Goal: Check status: Check status

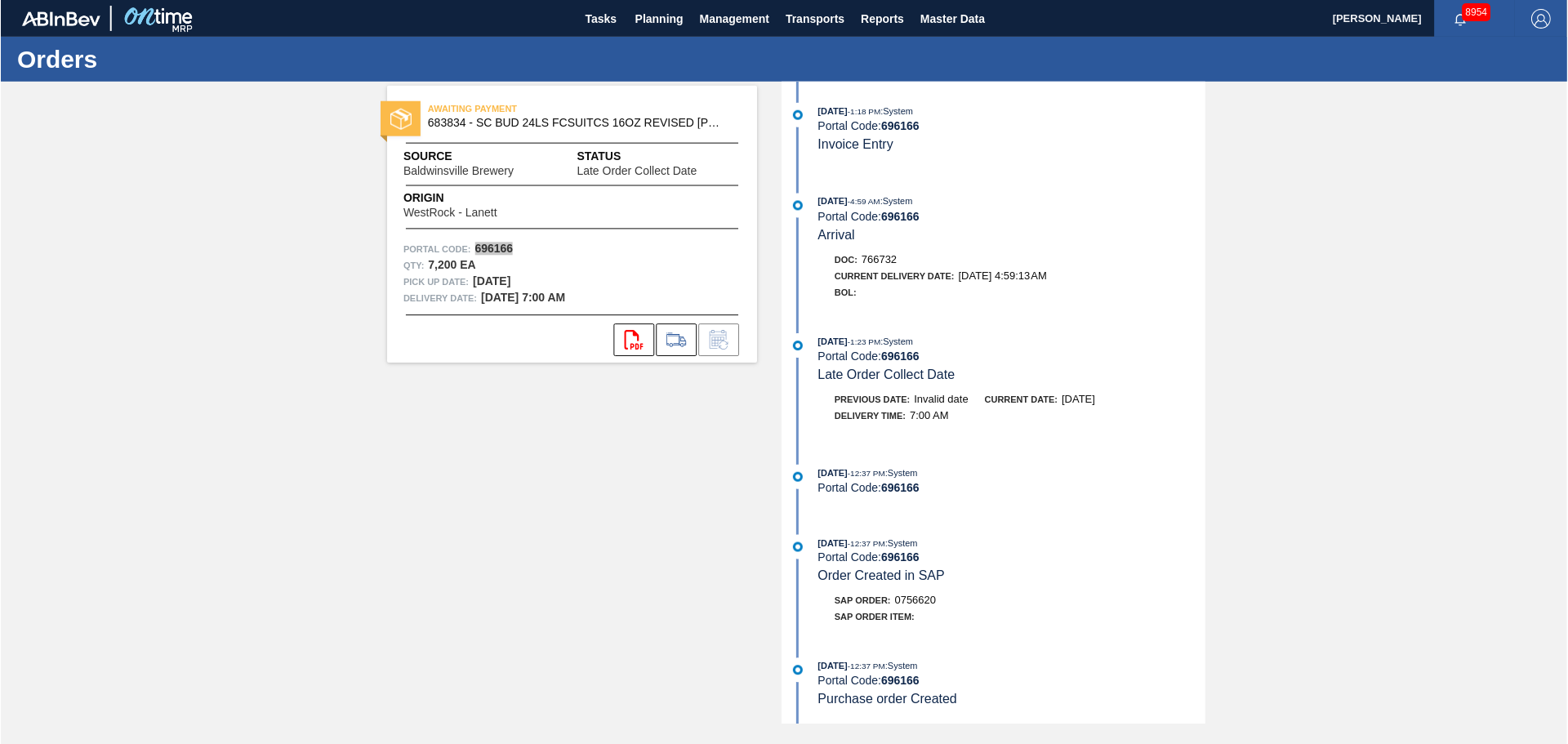
scroll to position [127, 0]
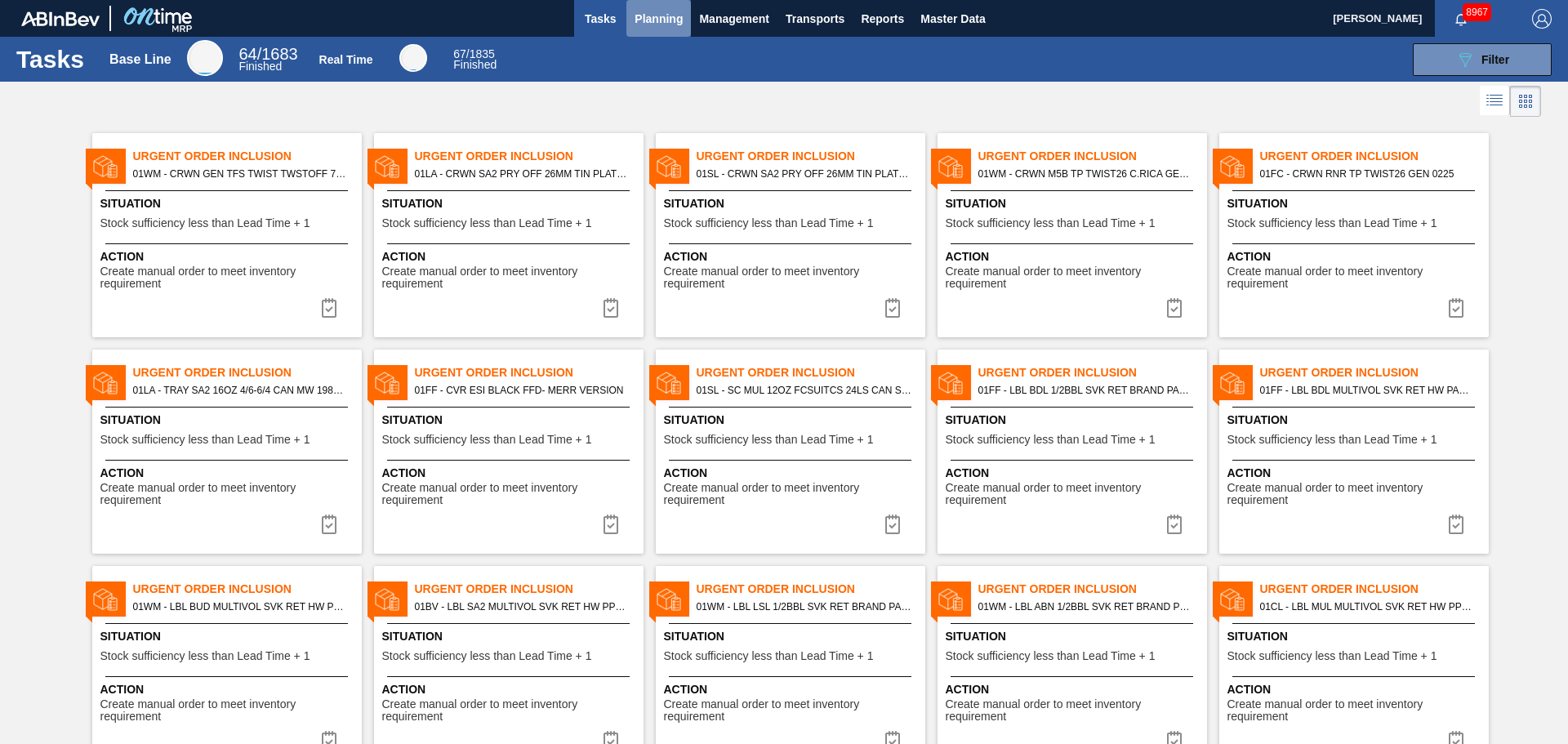
click at [670, 28] on button "Planning" at bounding box center [658, 18] width 65 height 36
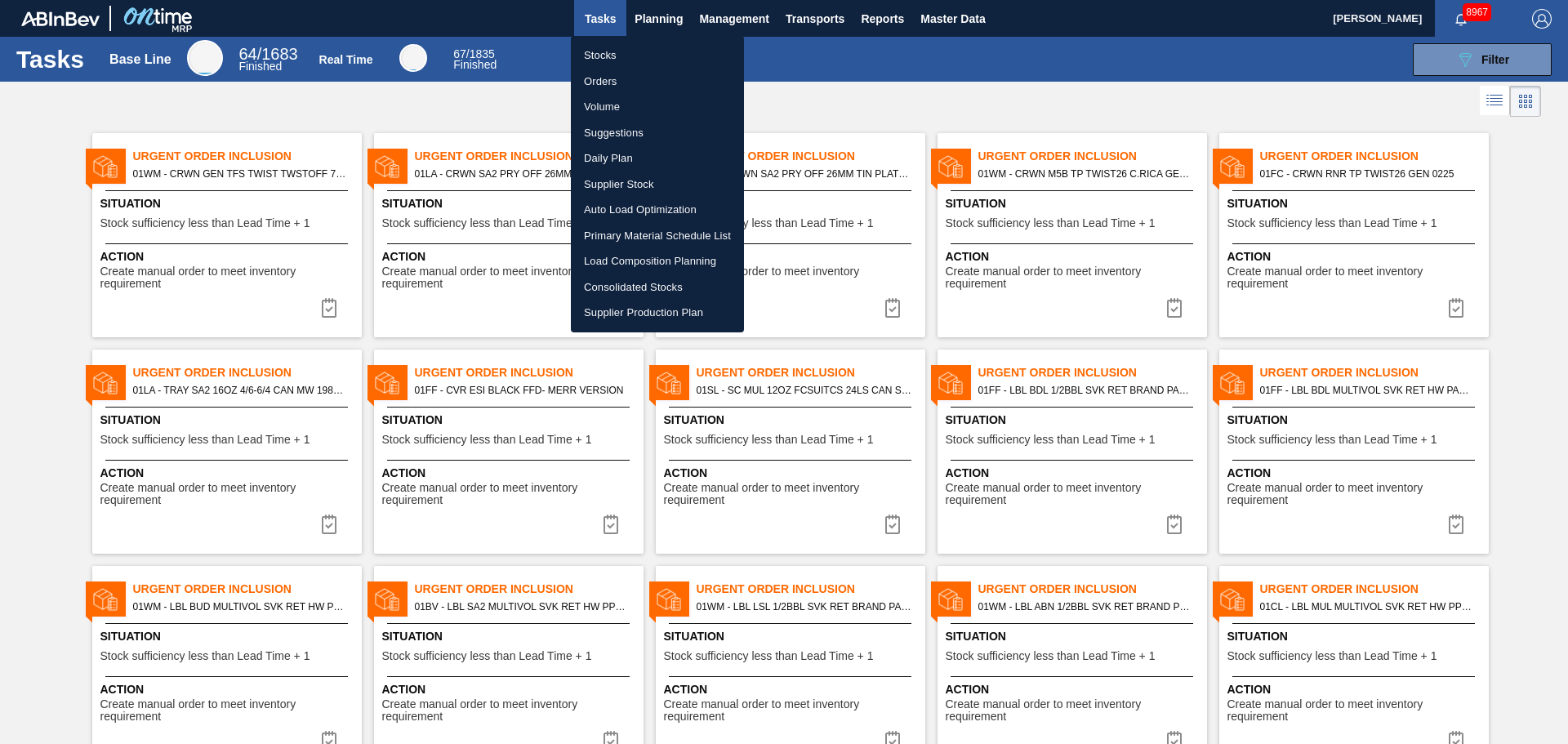
click at [606, 59] on li "Stocks" at bounding box center [657, 55] width 173 height 27
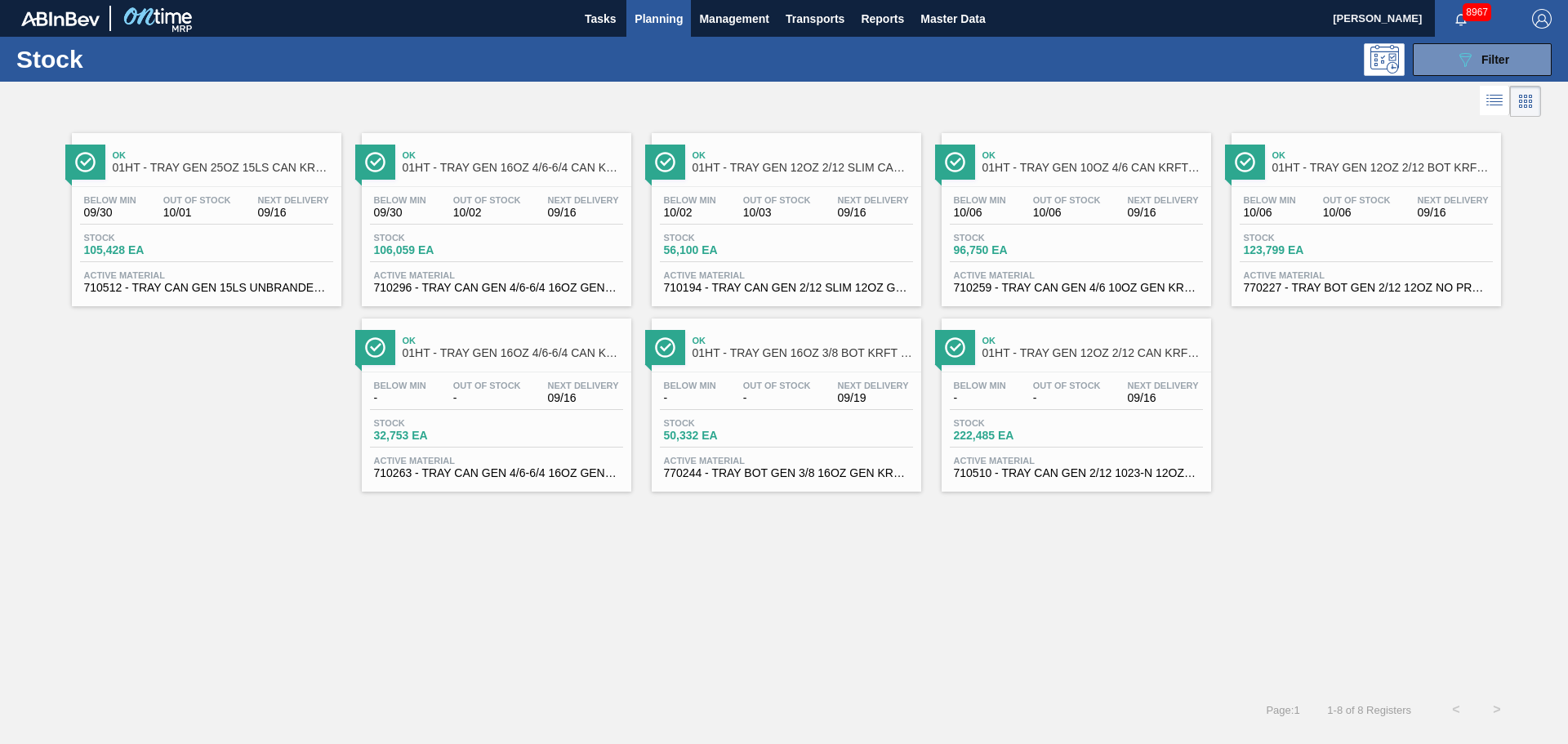
click at [227, 169] on span "01HT - TRAY GEN 25OZ 15LS CAN KRFT 1590-J" at bounding box center [223, 168] width 221 height 12
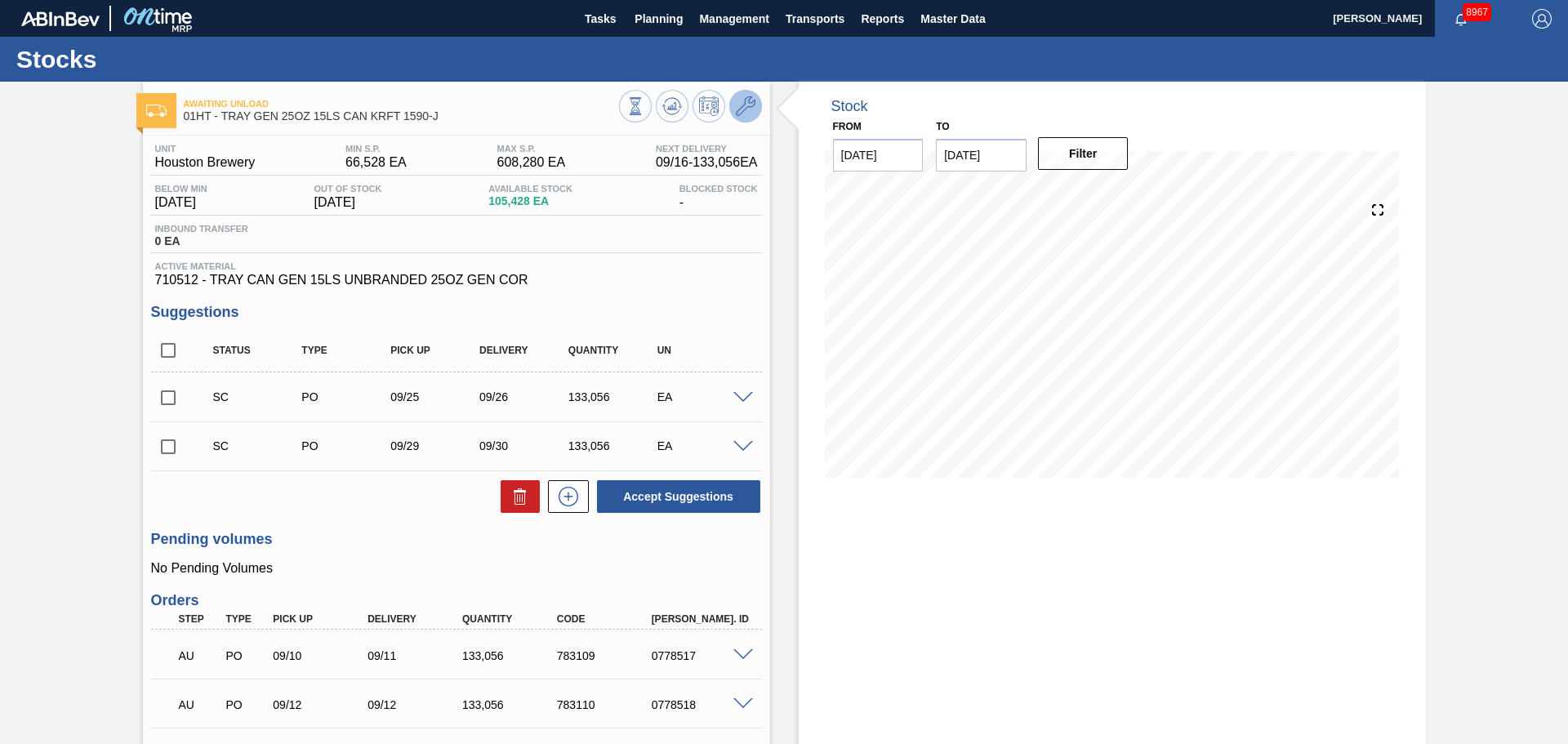
click at [752, 112] on icon at bounding box center [746, 106] width 20 height 20
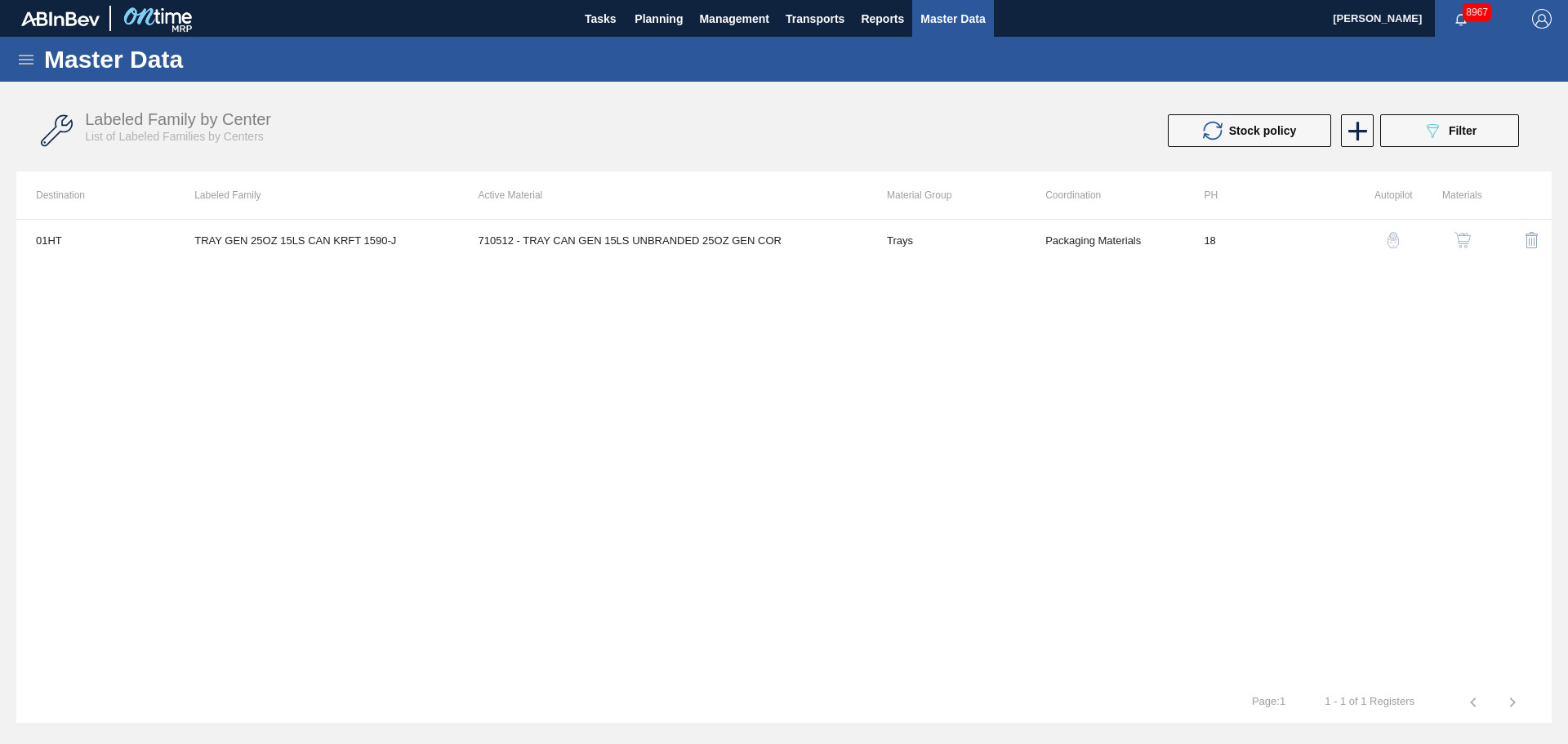
click at [1358, 244] on div at bounding box center [1382, 240] width 61 height 39
click at [1392, 241] on img "button" at bounding box center [1393, 239] width 17 height 17
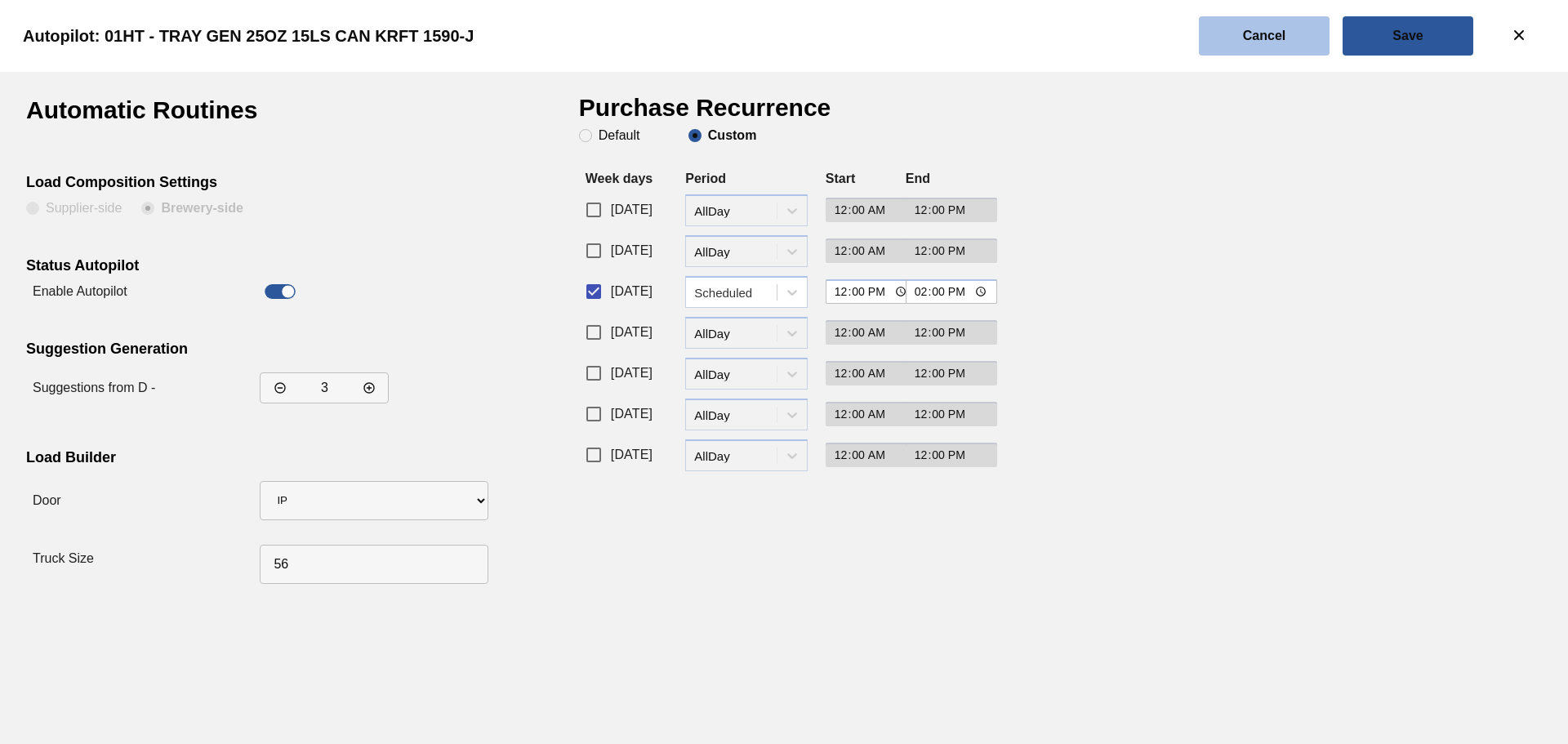
click at [0, 0] on slot "Cancel" at bounding box center [0, 0] width 0 height 0
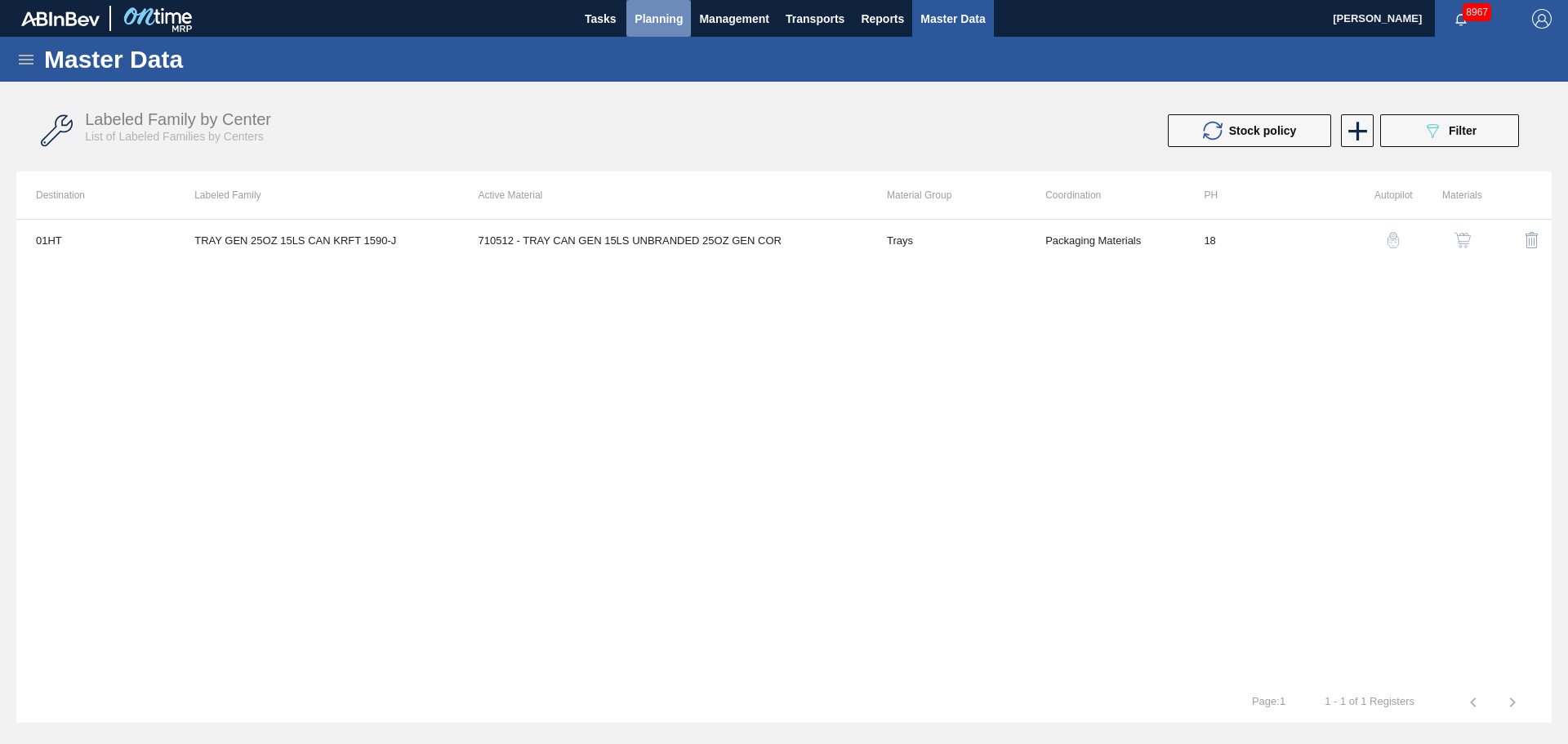
click at [649, 28] on button "Planning" at bounding box center [658, 18] width 65 height 36
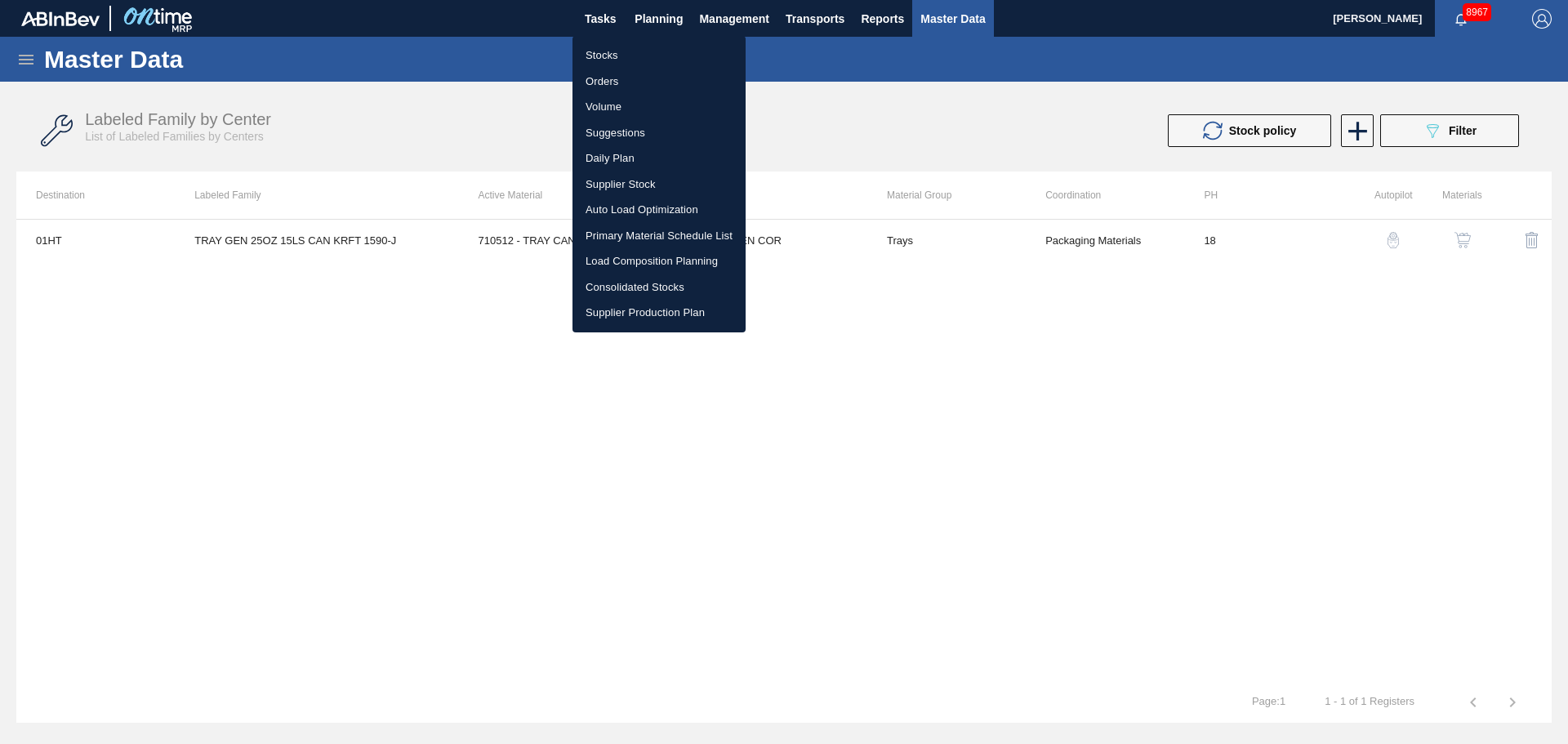
drag, startPoint x: 864, startPoint y: 498, endPoint x: 883, endPoint y: 484, distance: 23.6
click at [864, 498] on div at bounding box center [784, 372] width 1568 height 744
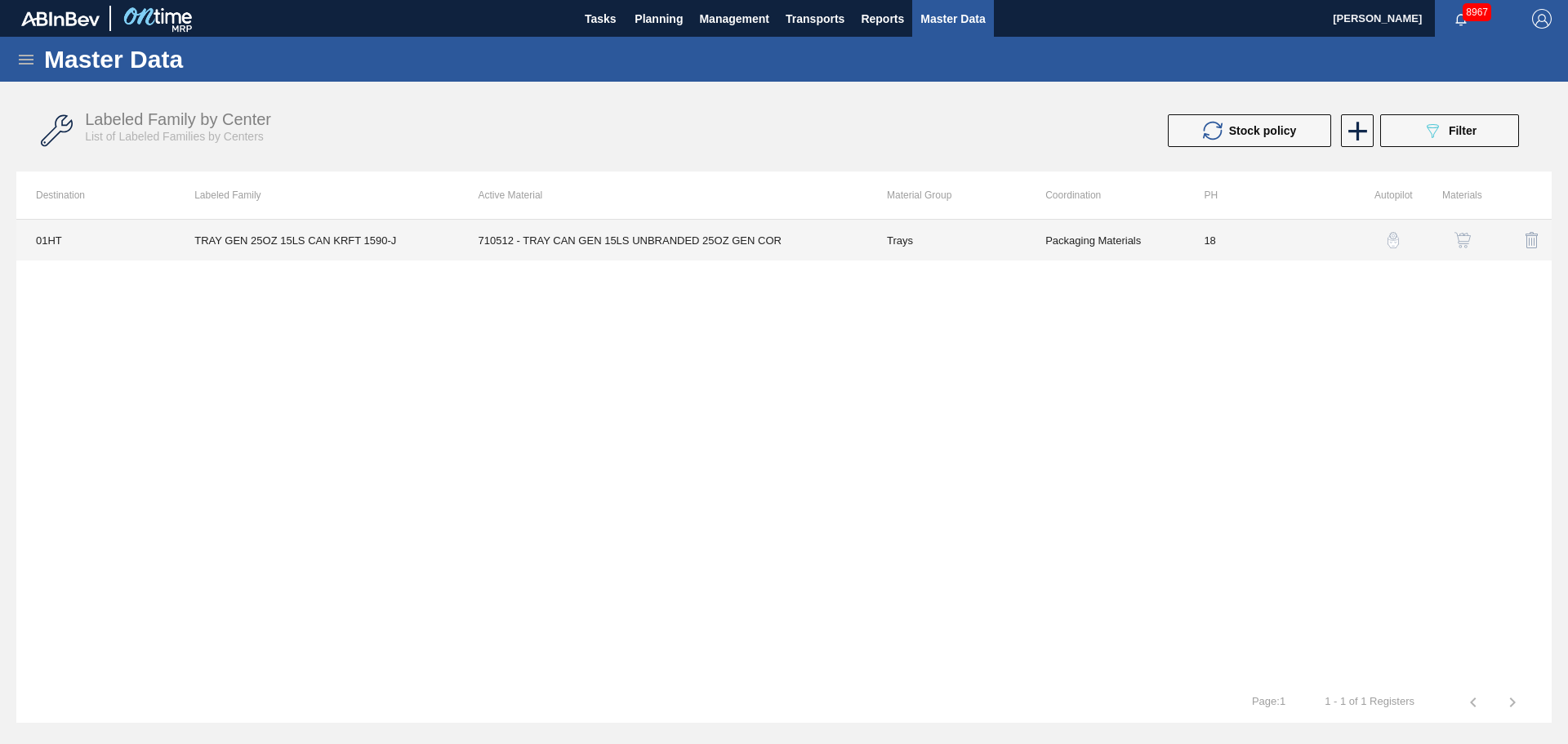
click at [790, 242] on td "710512 - TRAY CAN GEN 15LS UNBRANDED 25OZ GEN COR" at bounding box center [663, 240] width 408 height 41
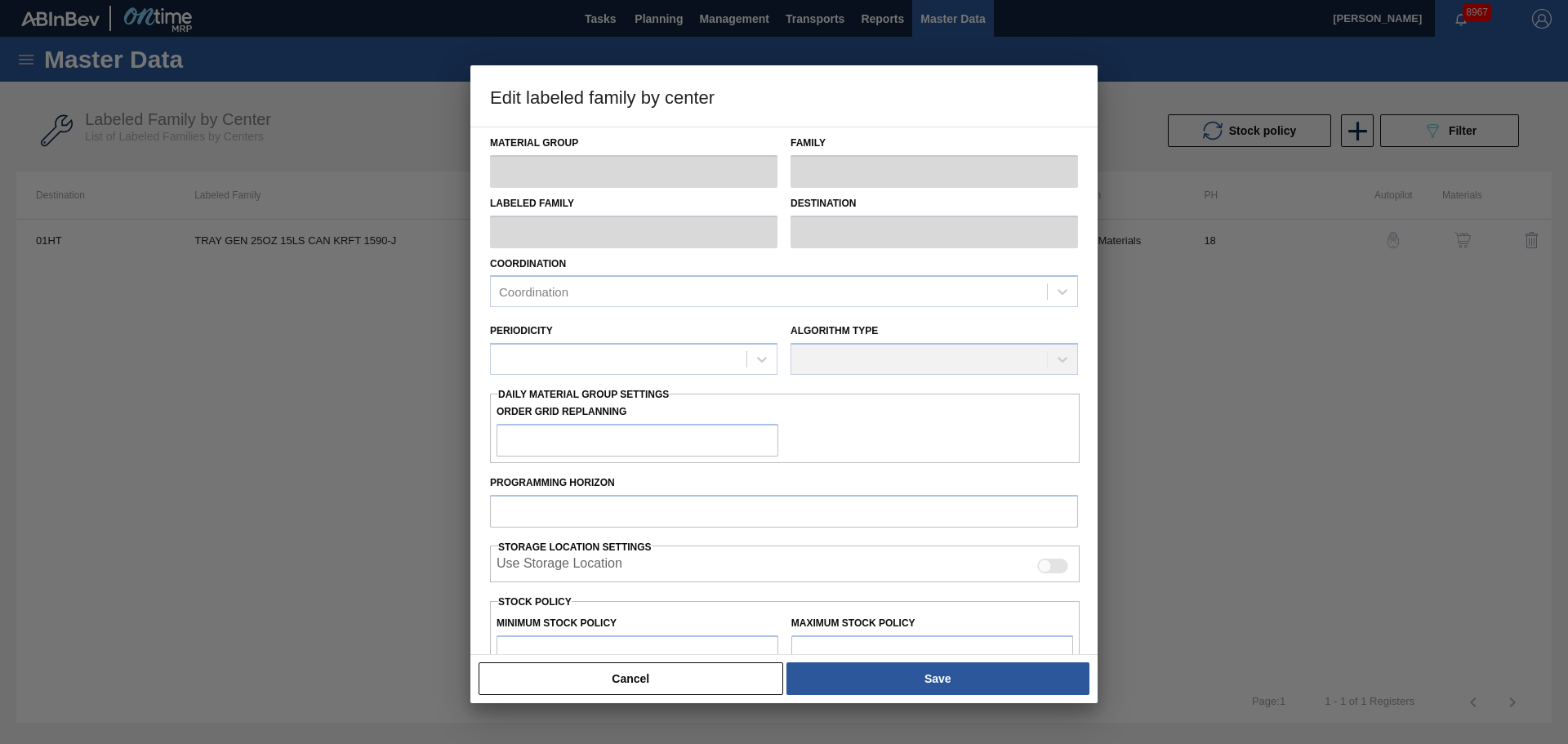
type input "Trays"
type input "TRAY GEN 25OZ 15LS CAN KRFT 1590-J"
type input "01HT - Houston Brewery"
type input "0"
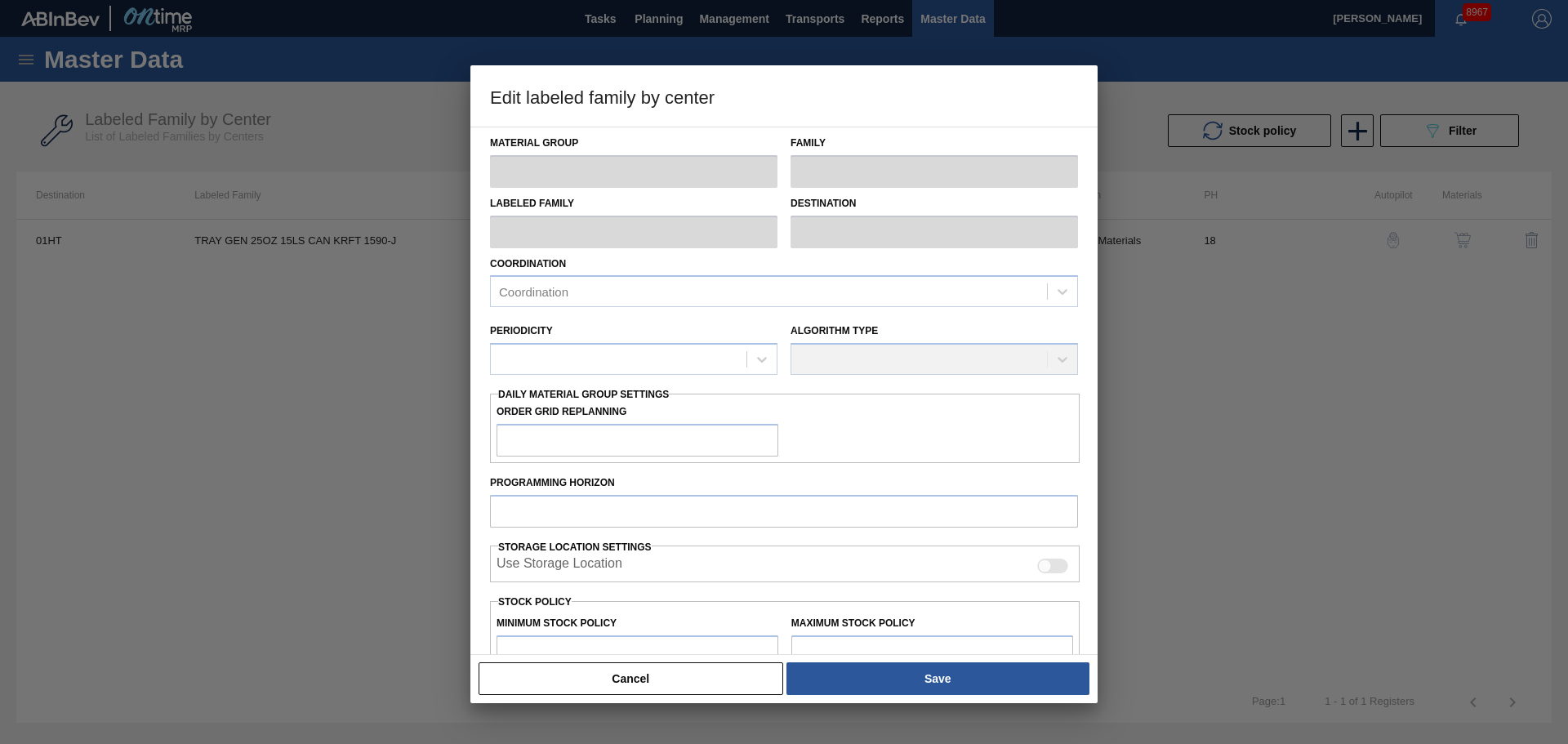
type input "18"
type input "66,528"
type input "608,280"
type input "20"
type input "174,878"
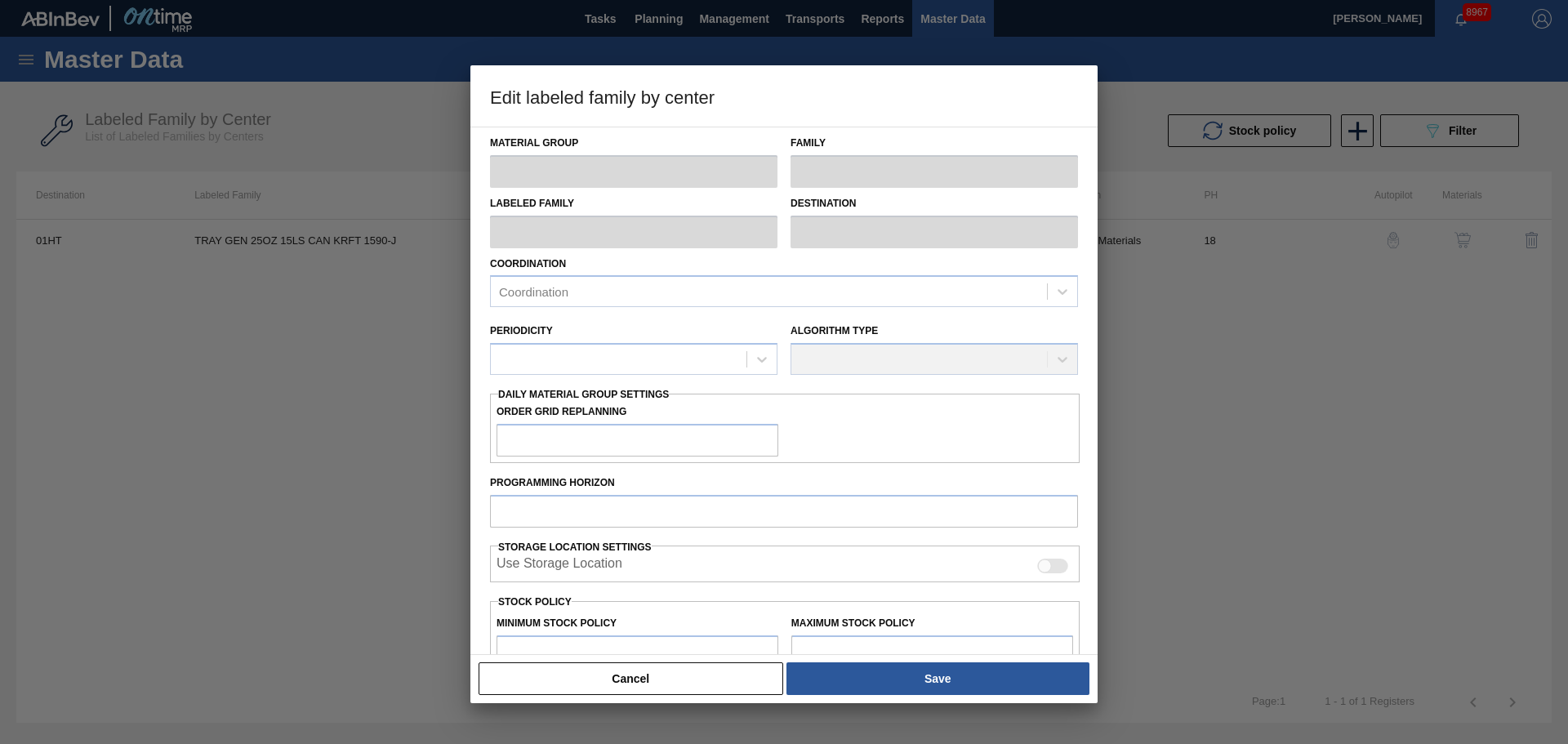
checkbox input "true"
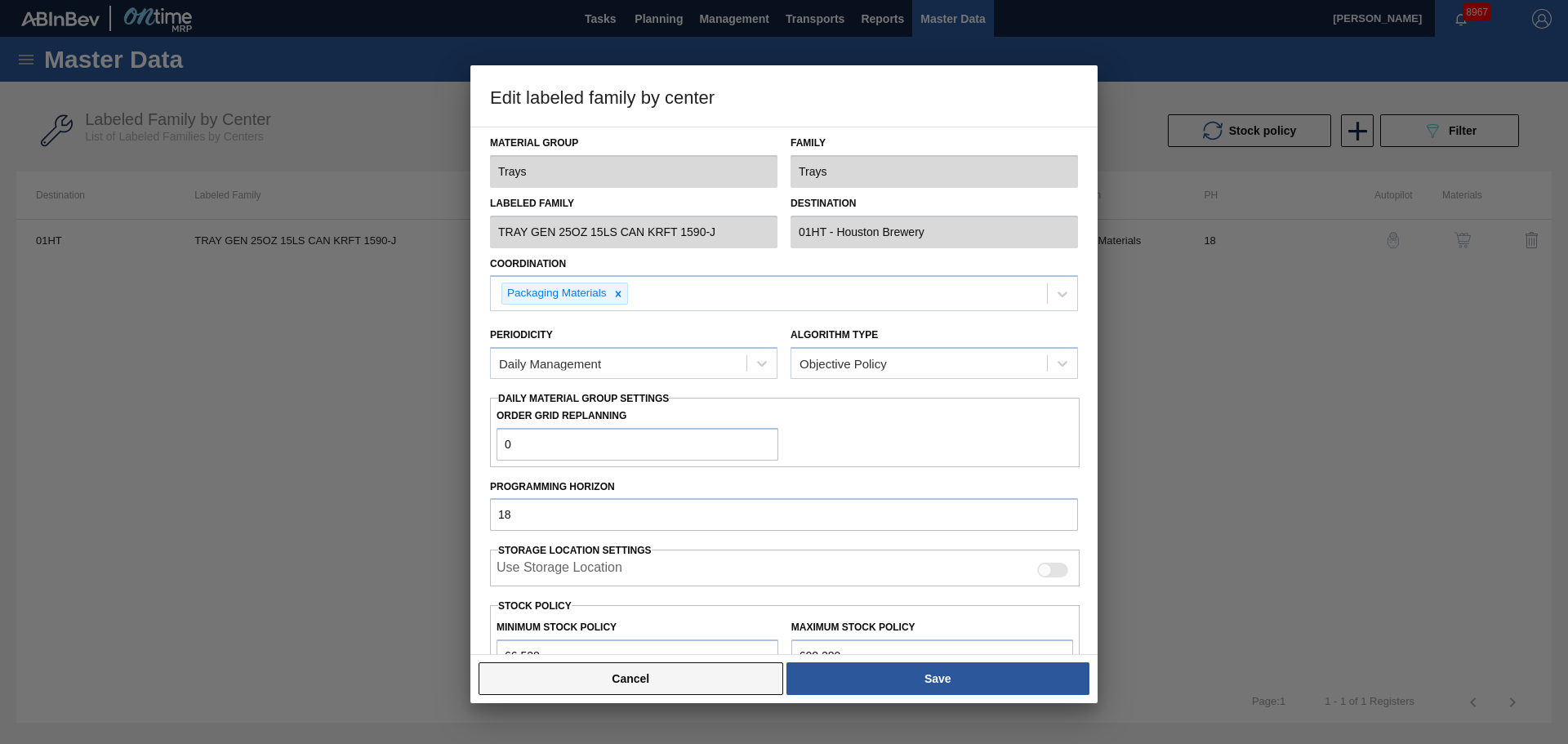
click at [658, 688] on button "Cancel" at bounding box center [631, 678] width 304 height 32
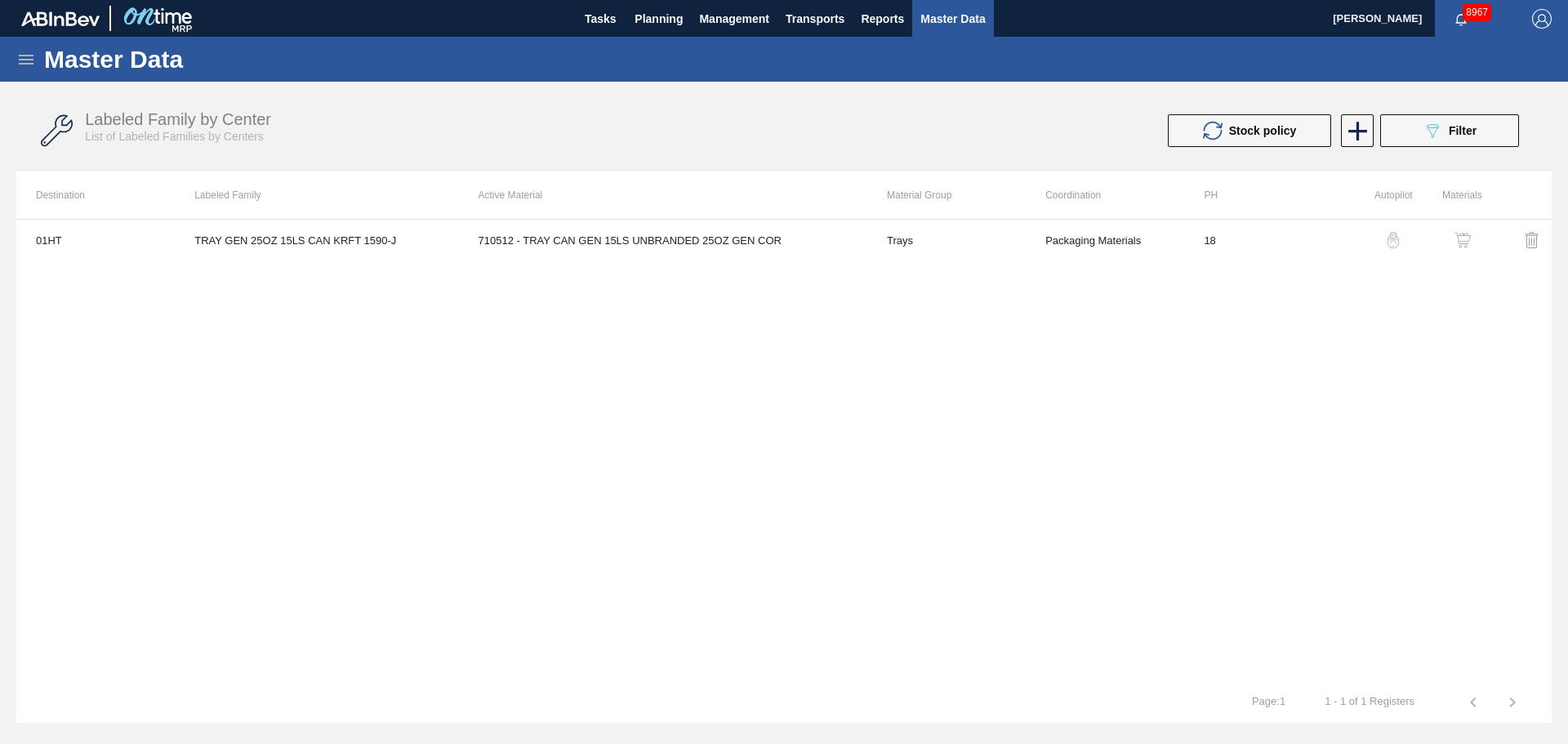
click at [424, 479] on div "01HT TRAY GEN 25OZ 15LS CAN KRFT 1590-J 710512 - TRAY CAN GEN 15LS UNBRANDED 25…" at bounding box center [784, 451] width 1536 height 463
click at [665, 19] on span "Planning" at bounding box center [658, 19] width 48 height 20
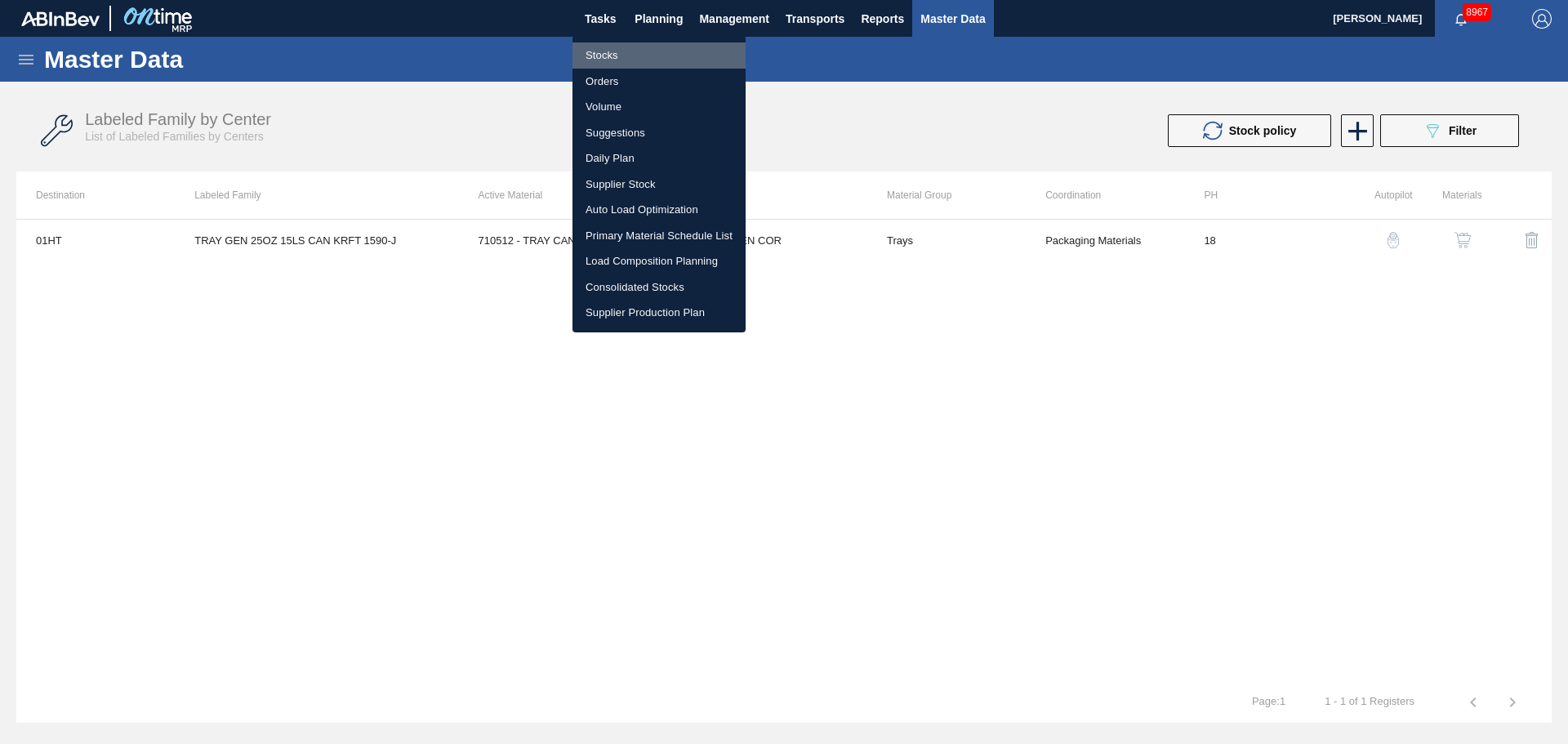
click at [606, 56] on li "Stocks" at bounding box center [658, 55] width 173 height 27
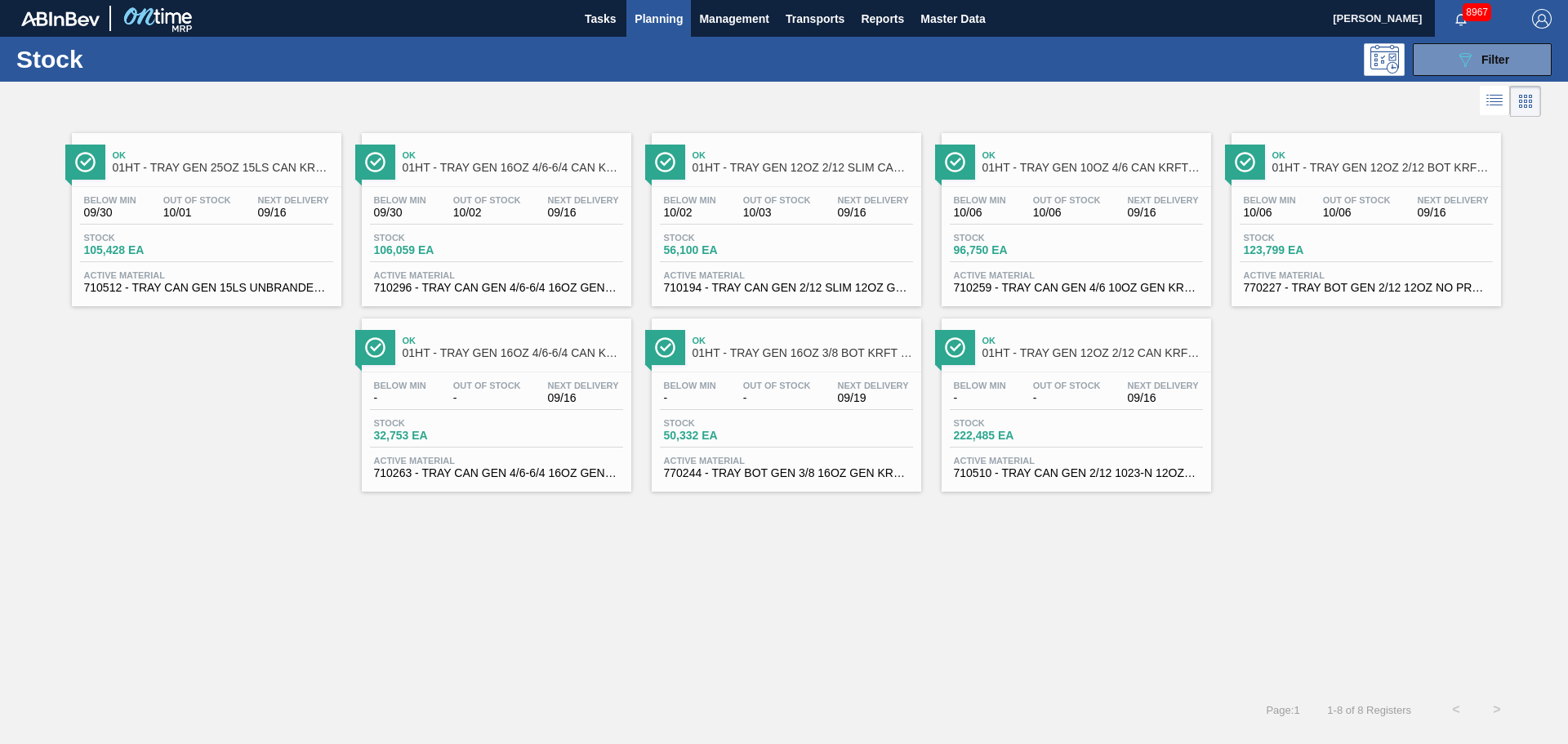
click at [153, 255] on span "105,428 EA" at bounding box center [141, 250] width 115 height 12
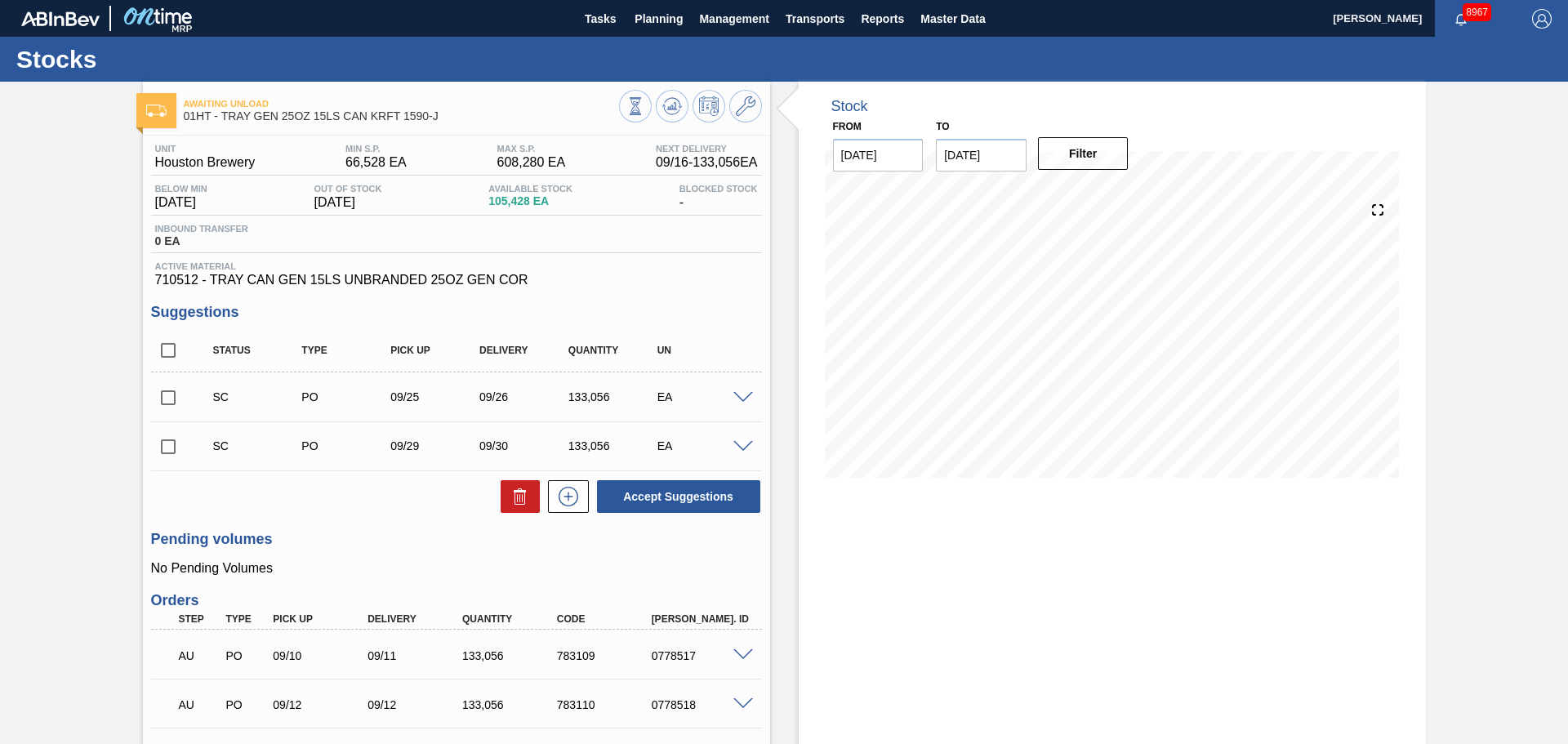
click at [1368, 551] on div "Stock From [DATE] to [DATE] Filter" at bounding box center [1112, 569] width 627 height 977
click at [1287, 546] on div "Stock From [DATE] to [DATE] Filter" at bounding box center [1112, 569] width 627 height 977
click at [888, 579] on div "Stock From [DATE] to [DATE] Filter 09/17 Stock Projection 362,457 SAP Planning …" at bounding box center [1112, 569] width 627 height 977
click at [673, 120] on button at bounding box center [671, 106] width 32 height 32
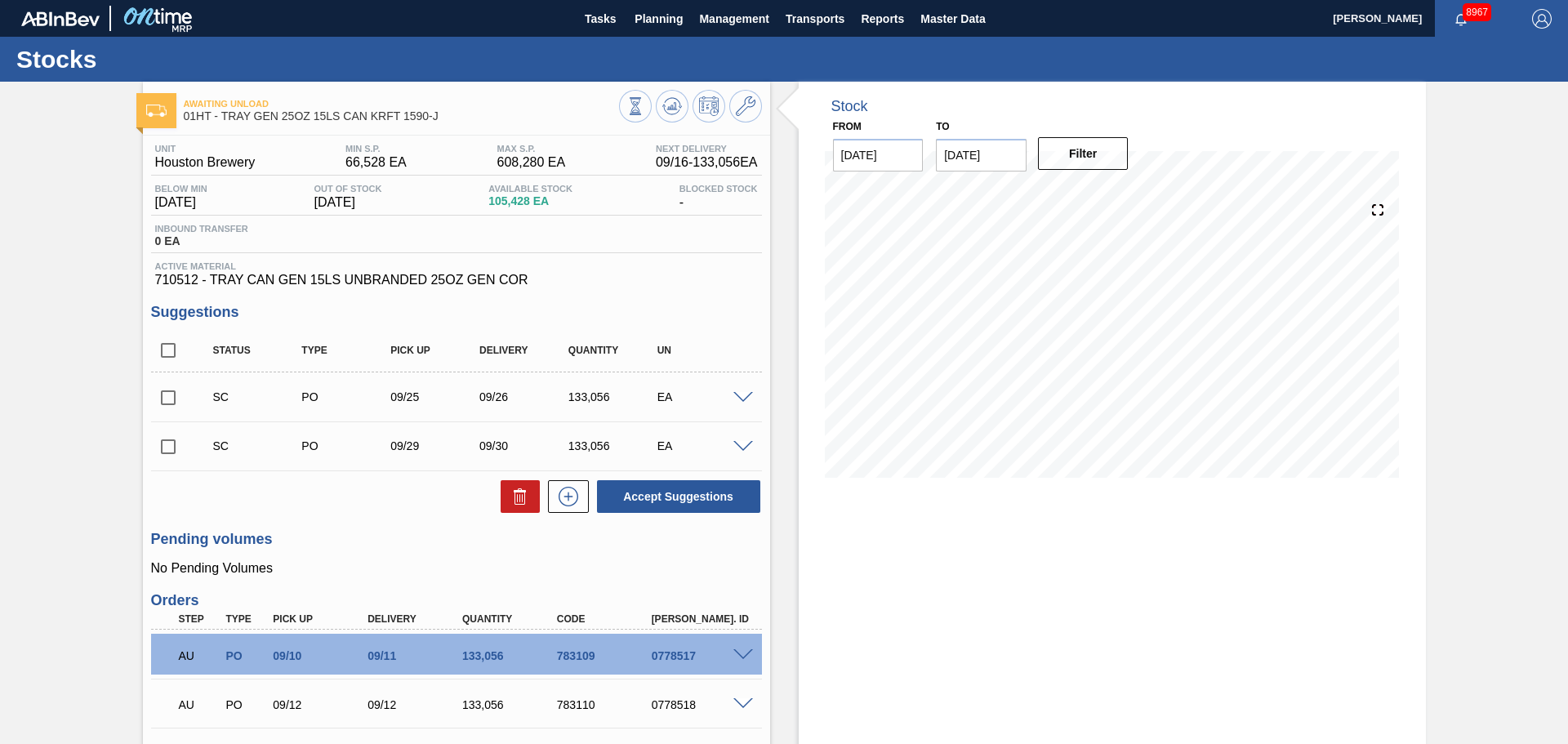
click at [776, 438] on div "Stock From [DATE] to [DATE] Filter 09/17 Stock Projection 362,457 SAP Planning …" at bounding box center [1098, 569] width 655 height 977
click at [639, 29] on button "Planning" at bounding box center [658, 18] width 65 height 36
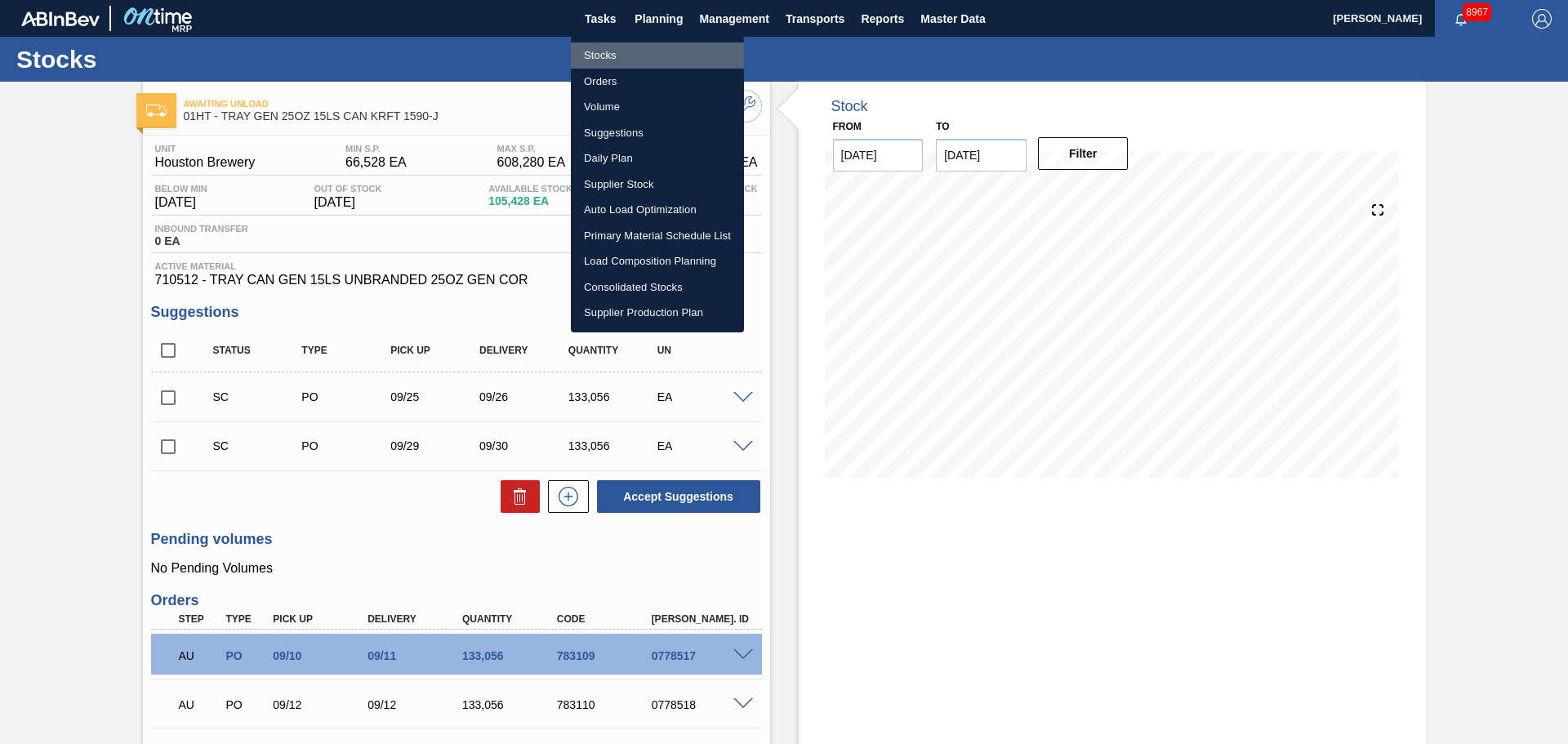
click at [614, 61] on li "Stocks" at bounding box center [657, 55] width 173 height 27
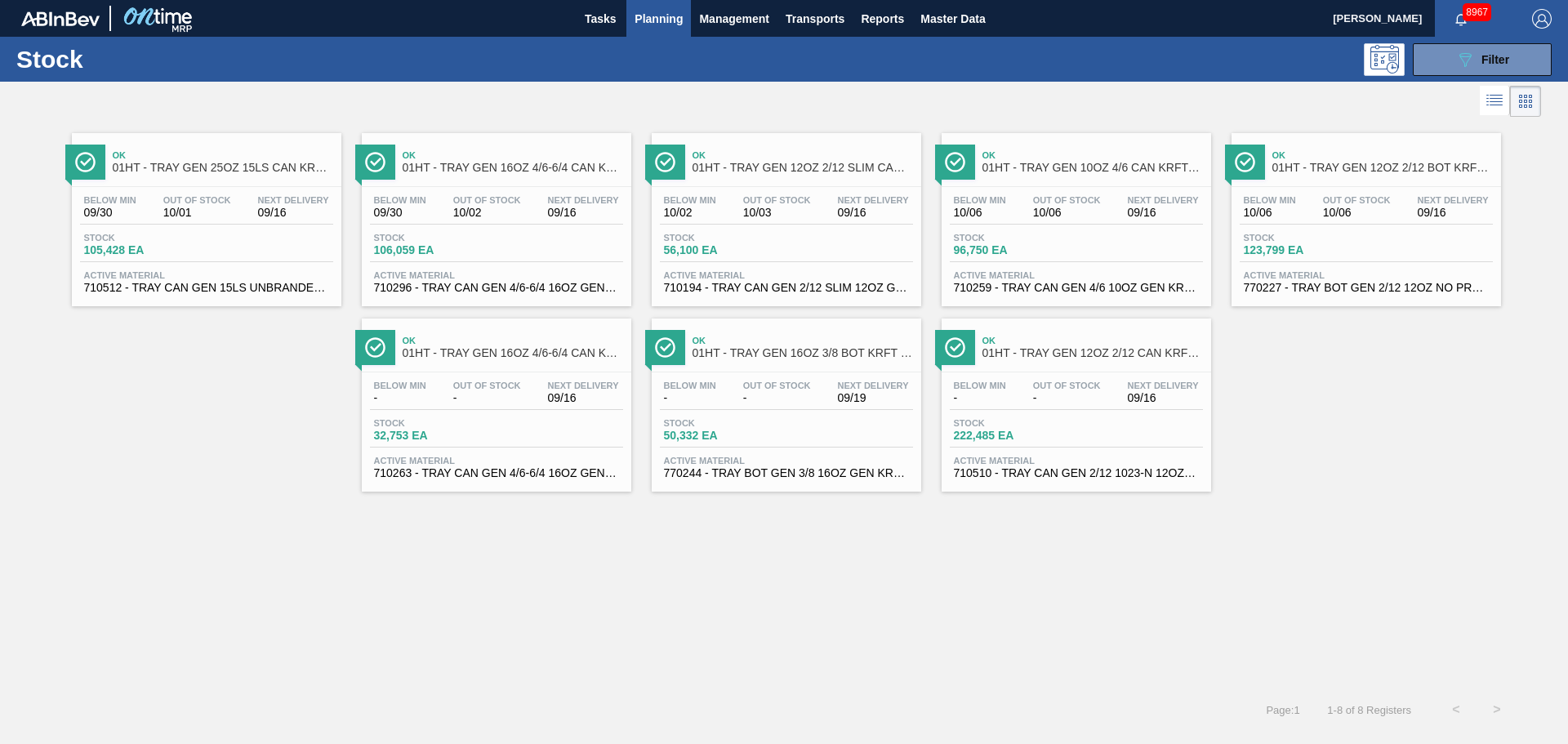
click at [449, 168] on span "01HT - TRAY GEN 16OZ 4/6-6/4 CAN KRFT 1986" at bounding box center [512, 168] width 221 height 12
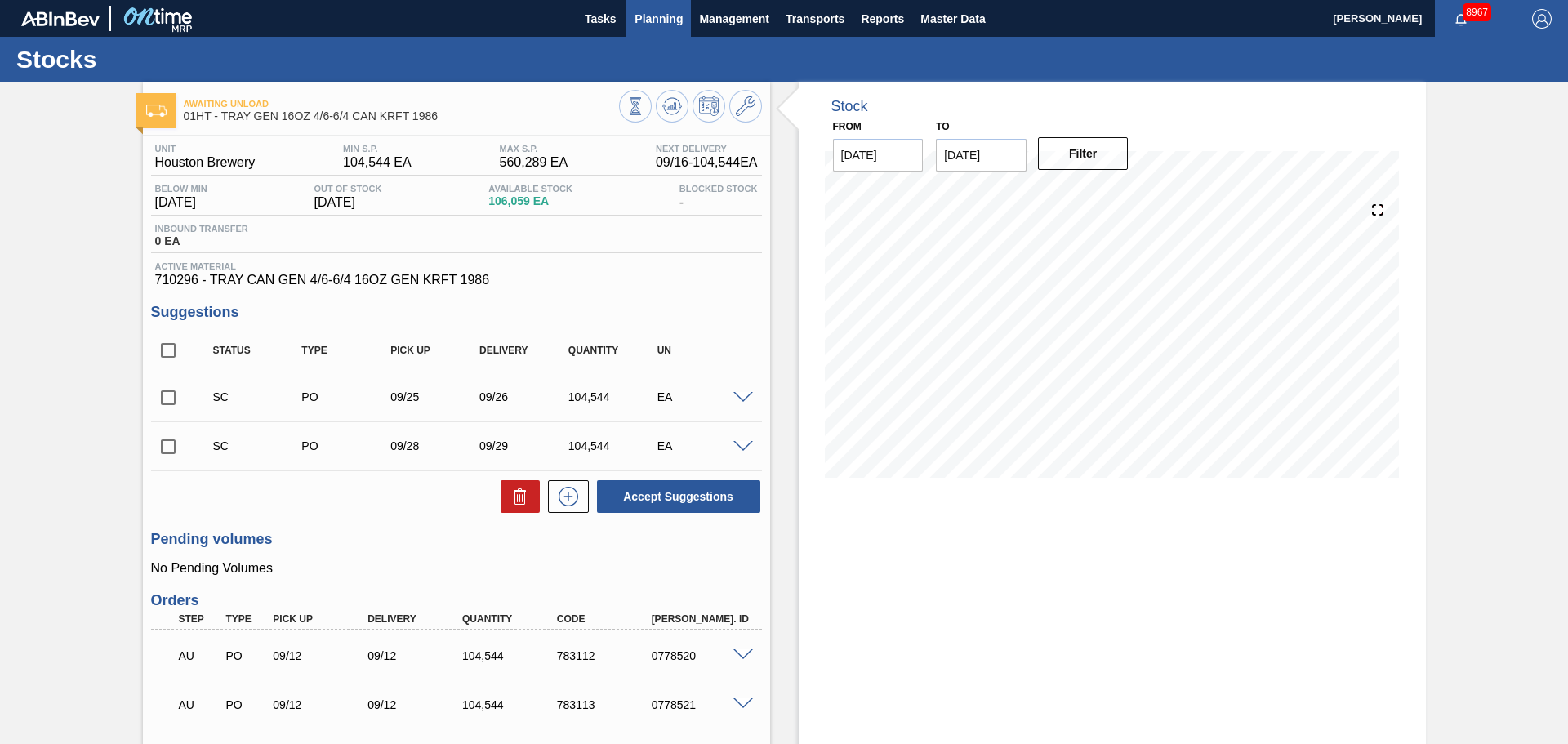
click at [671, 24] on span "Planning" at bounding box center [658, 19] width 48 height 20
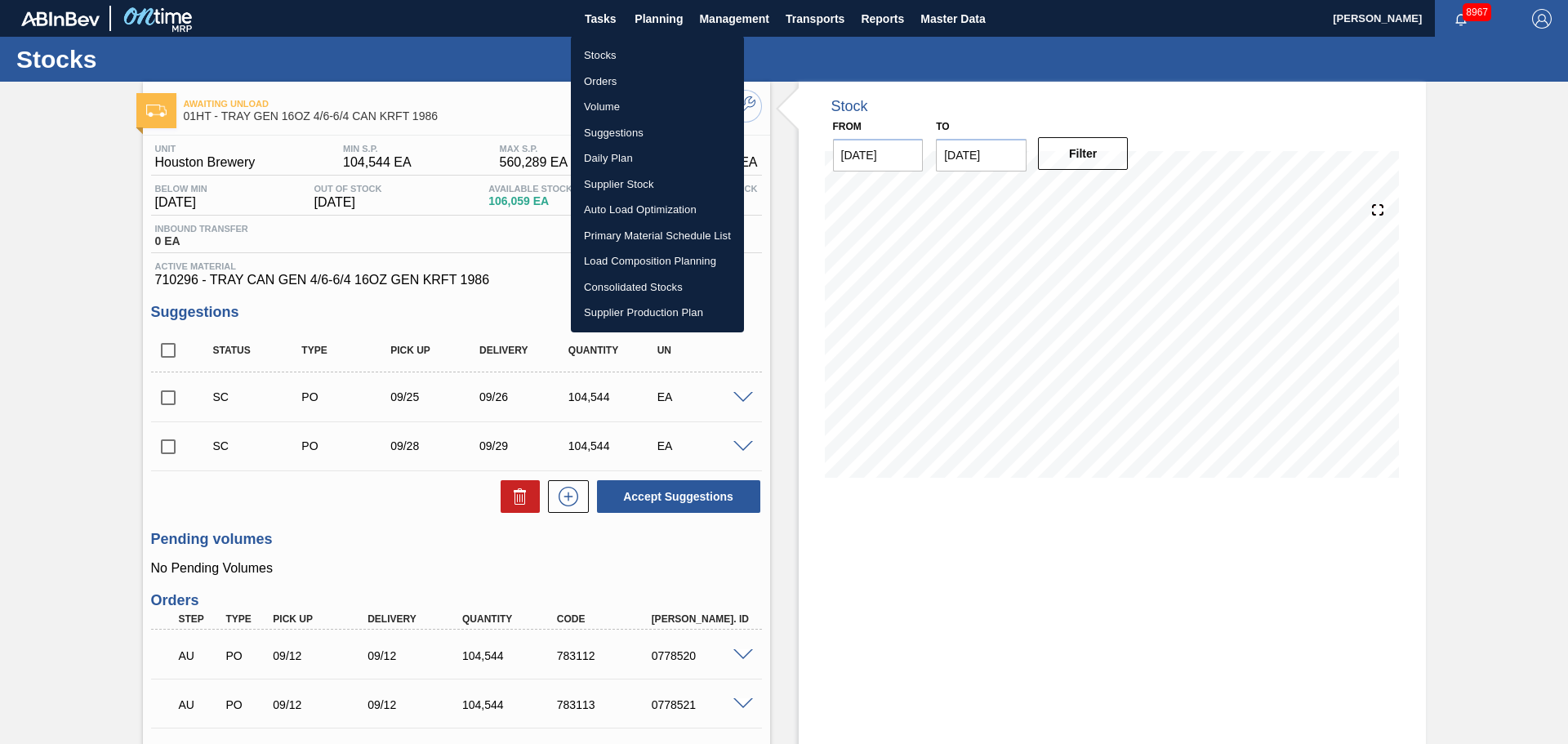
click at [620, 67] on li "Stocks" at bounding box center [657, 55] width 173 height 27
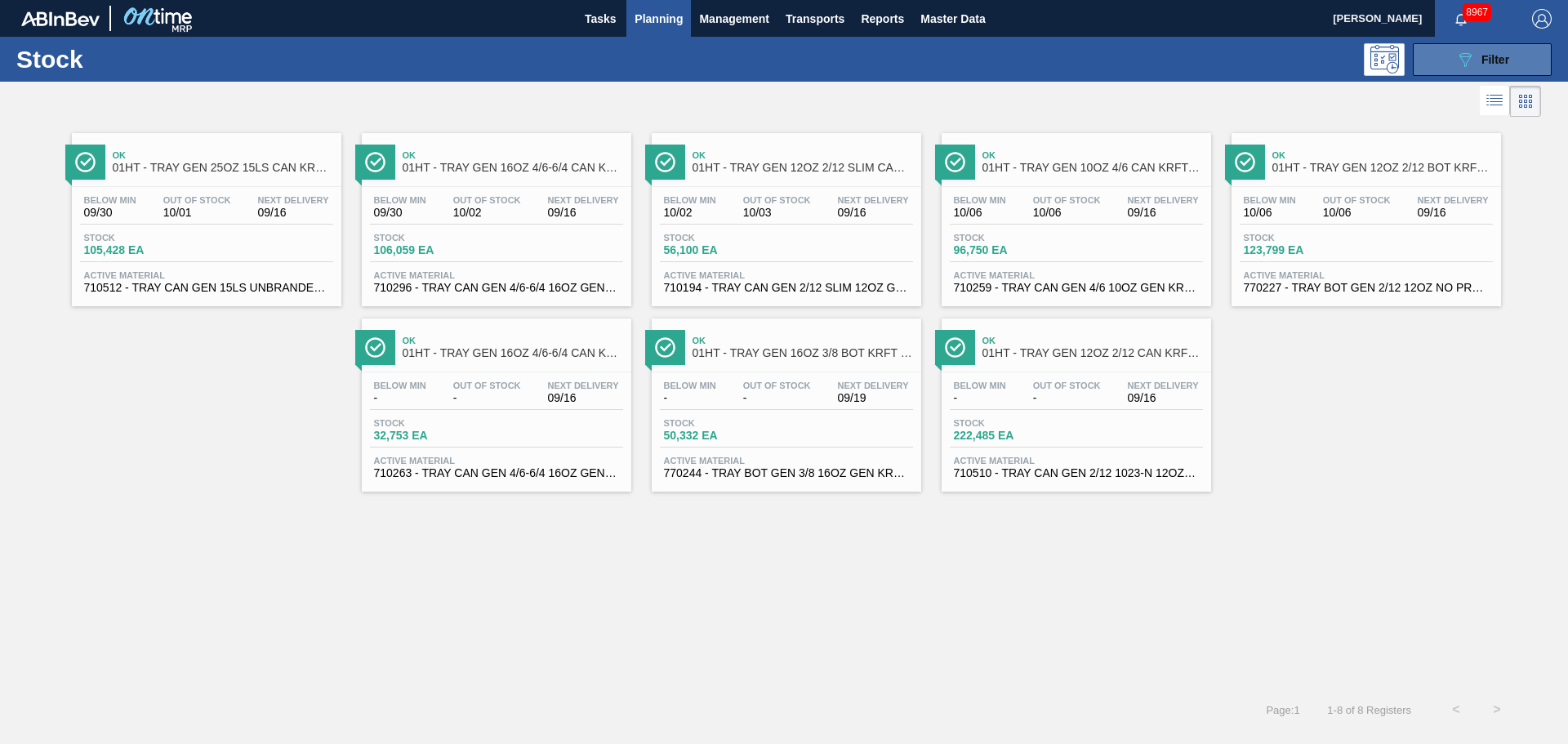
click at [1471, 59] on icon "089F7B8B-B2A5-4AFE-B5C0-19BA573D28AC" at bounding box center [1465, 60] width 20 height 20
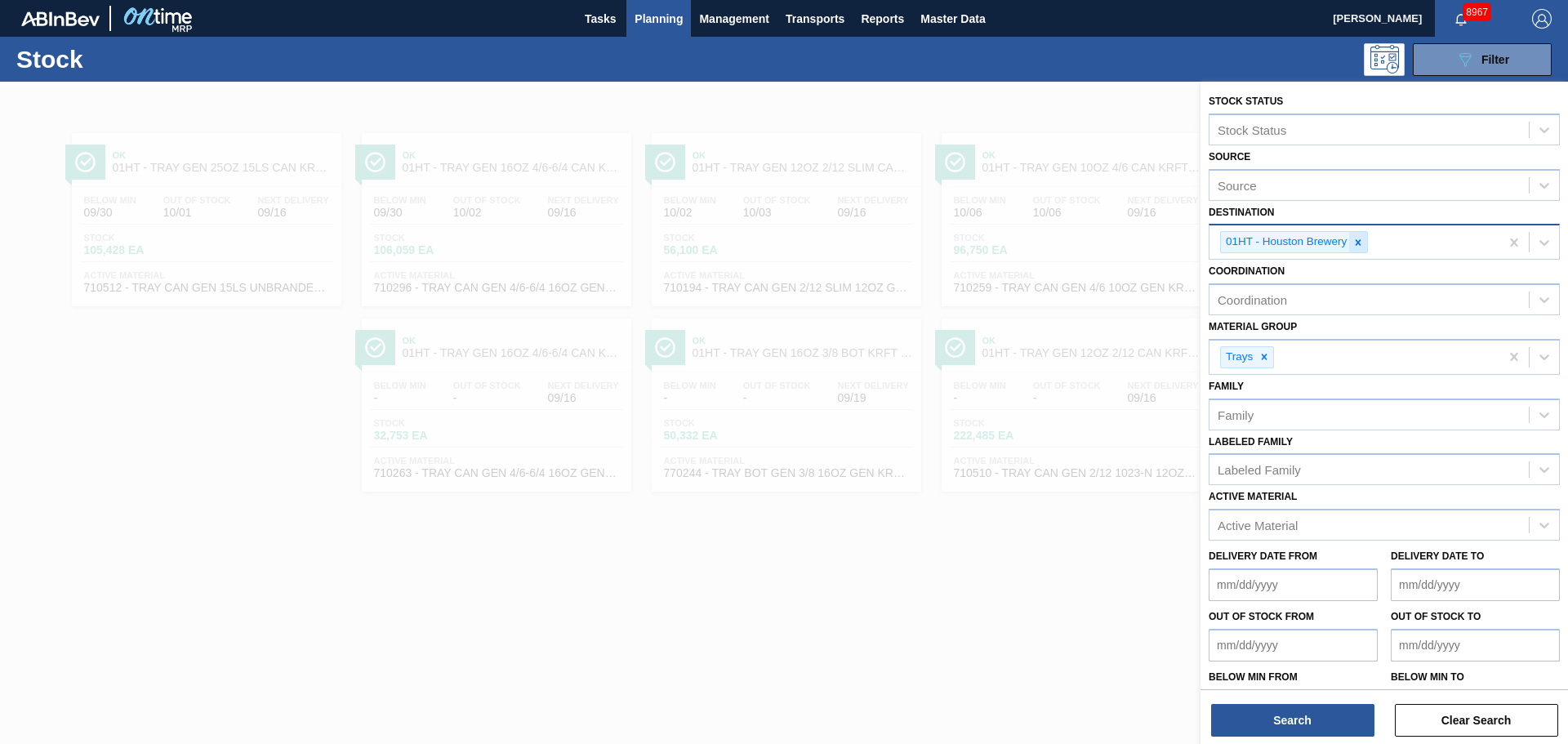
click at [1361, 244] on icon at bounding box center [1358, 242] width 12 height 12
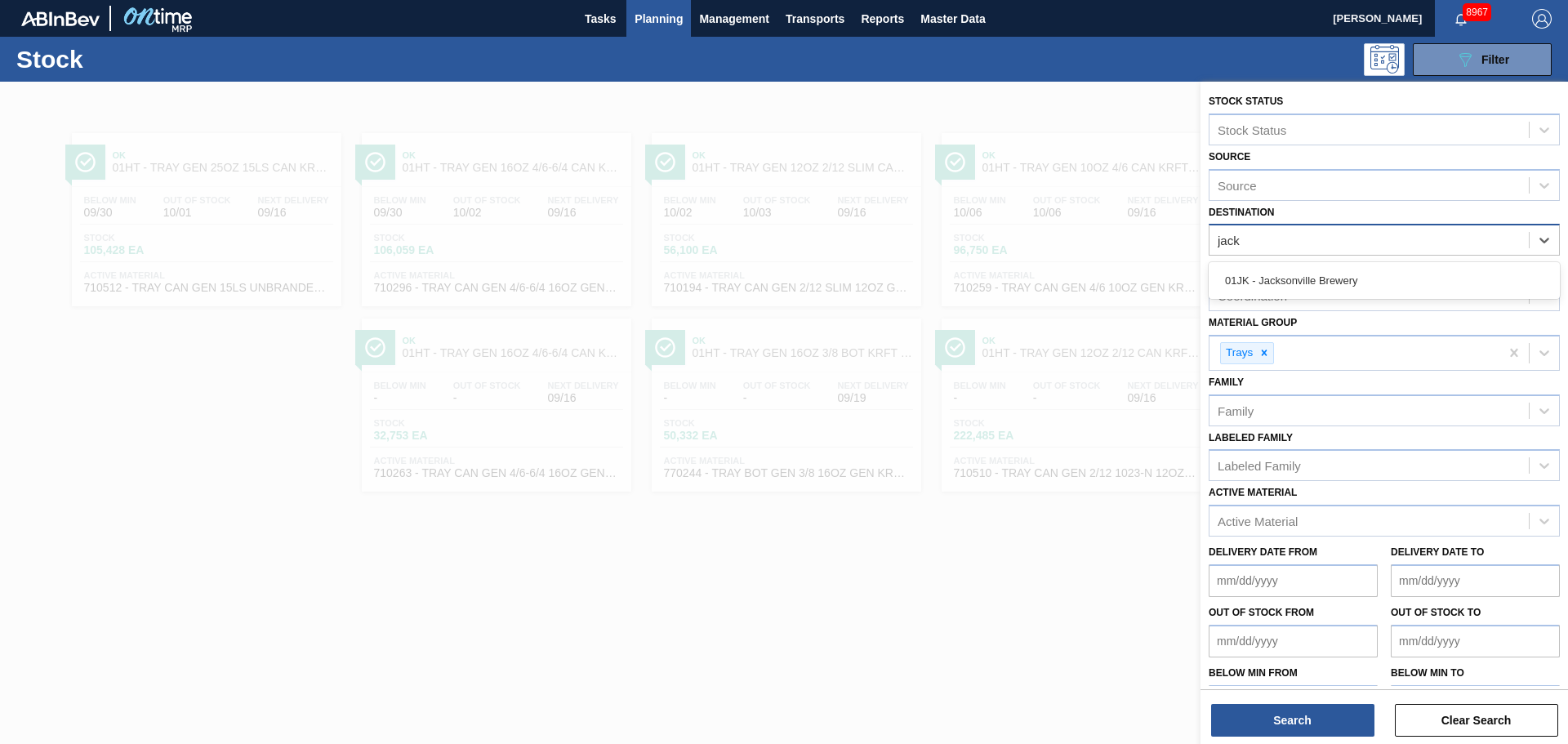
type input "jack"
click at [1295, 261] on div "Coordination Coordination" at bounding box center [1385, 283] width 351 height 56
click at [1304, 239] on div "Destination" at bounding box center [1369, 240] width 319 height 24
type input "jack"
click at [1234, 283] on div "01JK - Jacksonville Brewery" at bounding box center [1385, 280] width 351 height 30
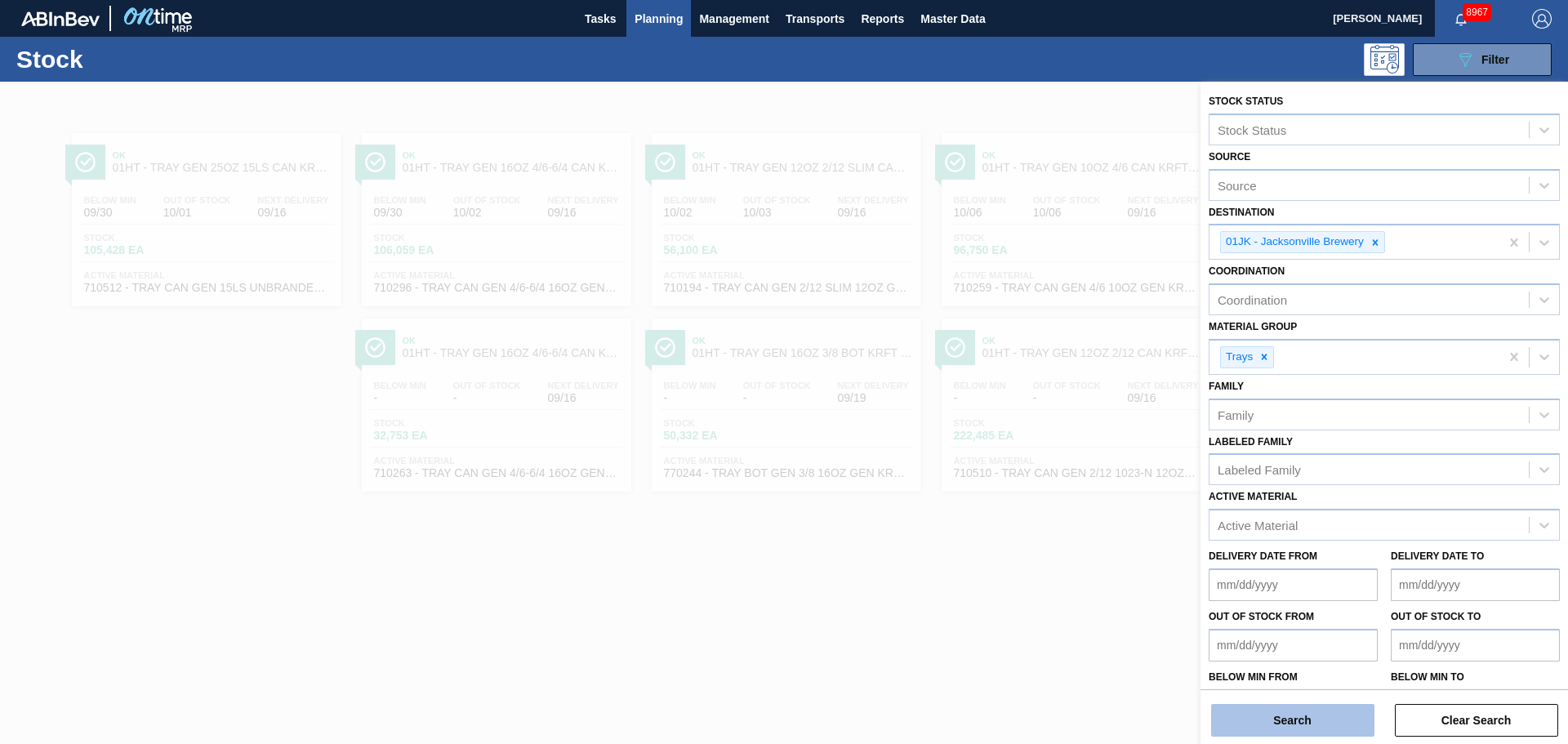
click at [1304, 725] on button "Search" at bounding box center [1292, 719] width 163 height 32
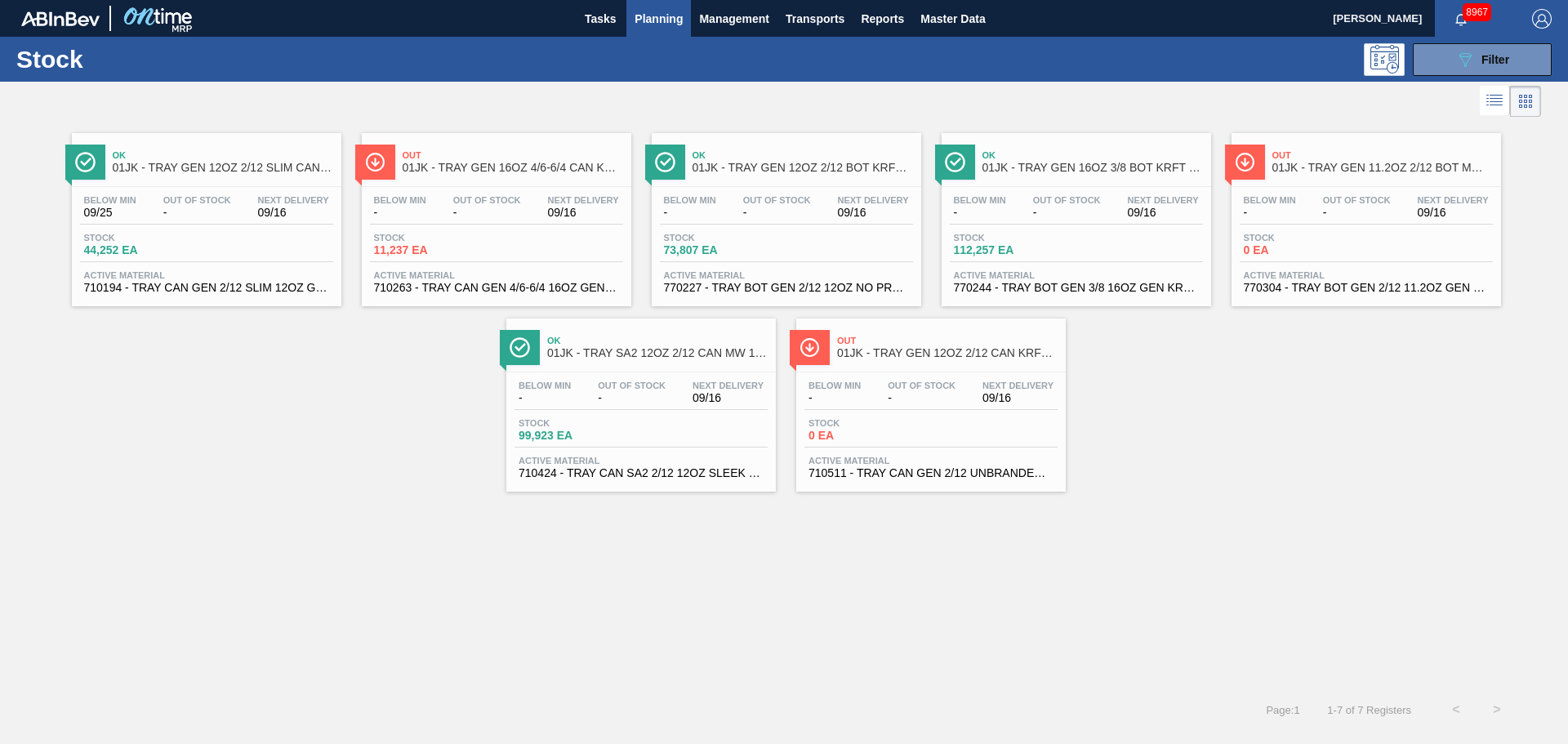
click at [206, 186] on div "Ok 01JK - TRAY GEN 12OZ 2/12 SLIM CAN KRFT 1724-C Below Min 09/25 Out Of Stock …" at bounding box center [206, 220] width 270 height 173
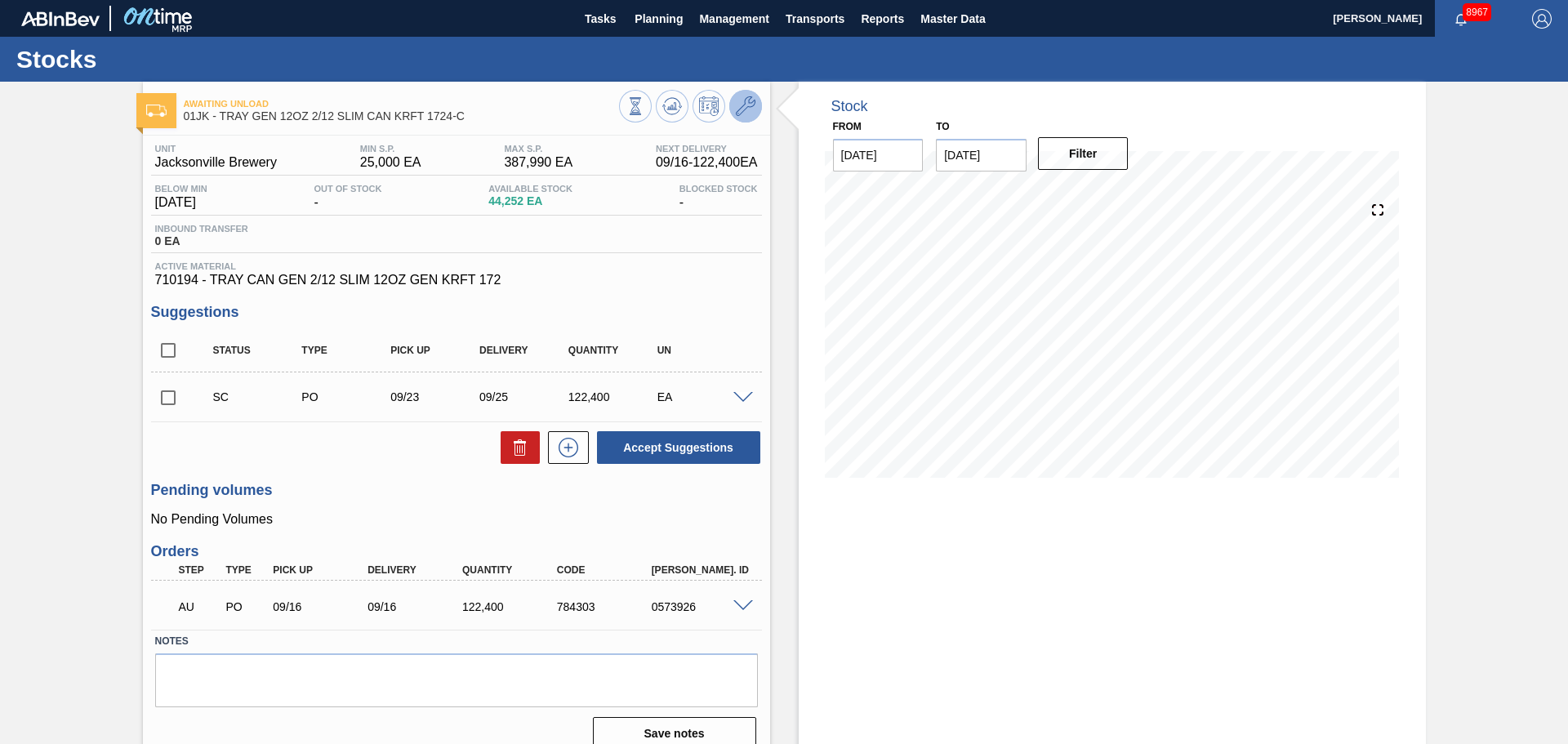
click at [743, 117] on button at bounding box center [745, 106] width 32 height 32
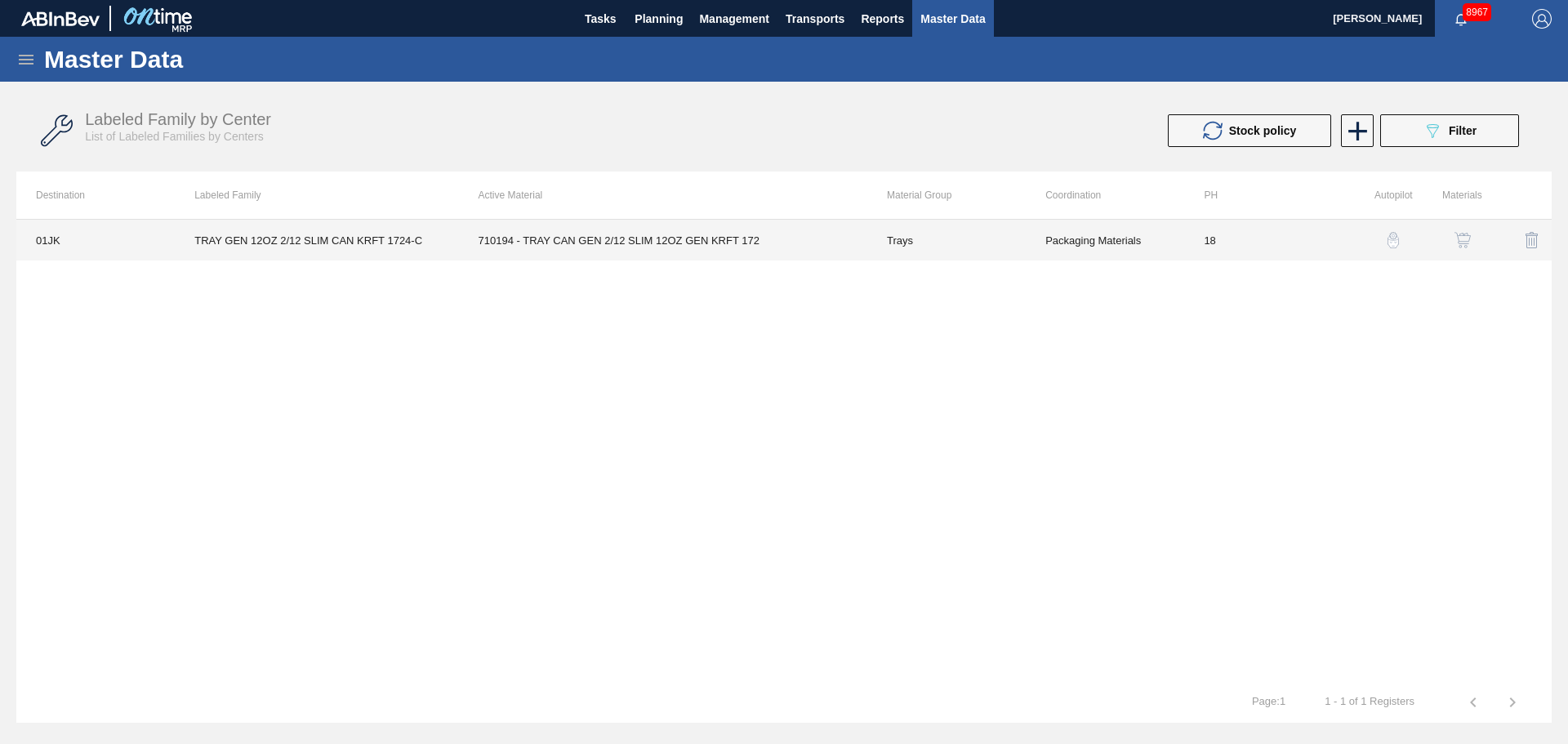
click at [1073, 244] on td "Packaging Materials" at bounding box center [1104, 240] width 158 height 41
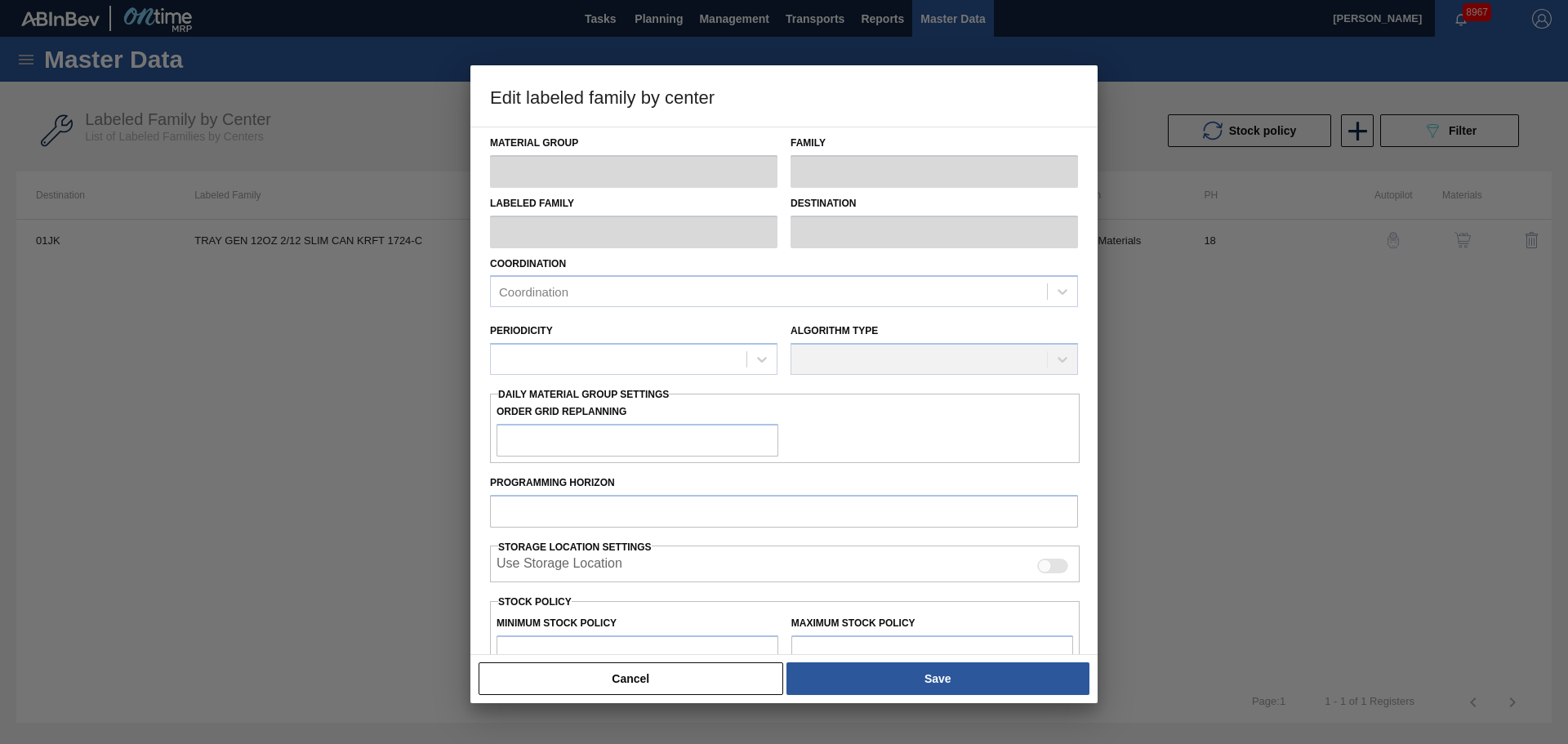
type input "Trays"
type input "TRAY GEN 12OZ 2/12 SLIM CAN KRFT 1724-C"
type input "01JK - Jacksonville Brewery"
type input "0"
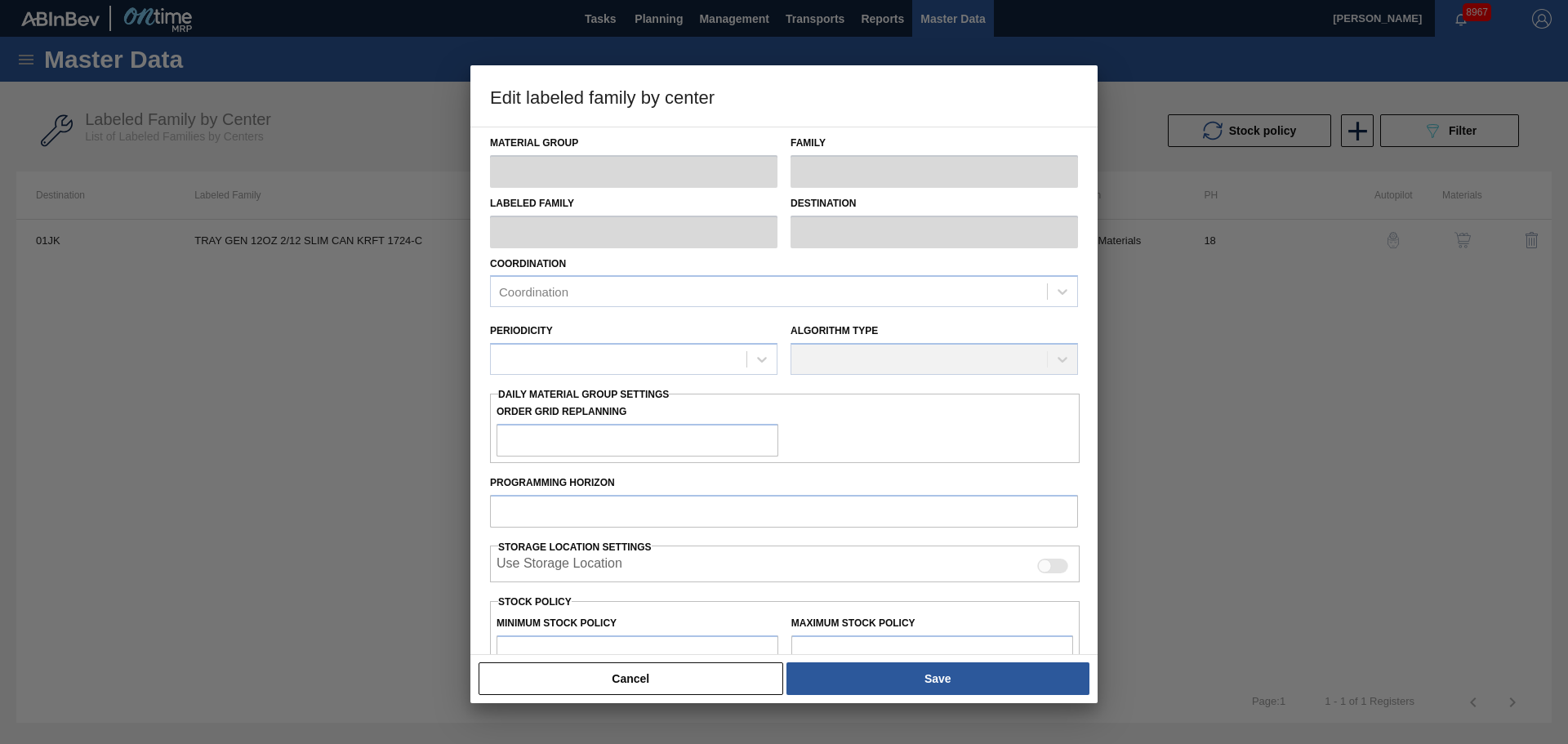
type input "18"
type input "25,000"
type input "387,990"
type input "0"
type input "25,000"
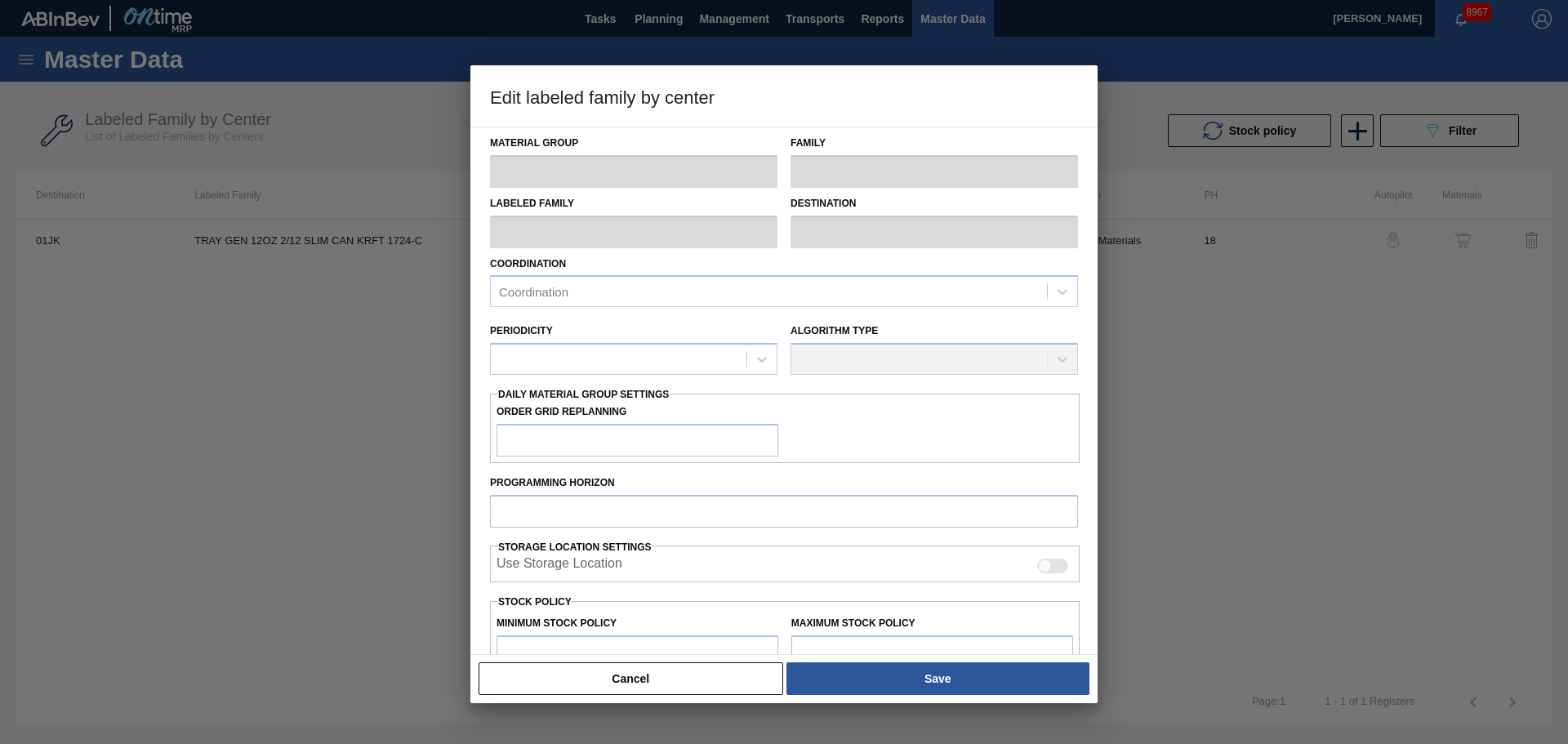
checkbox input "true"
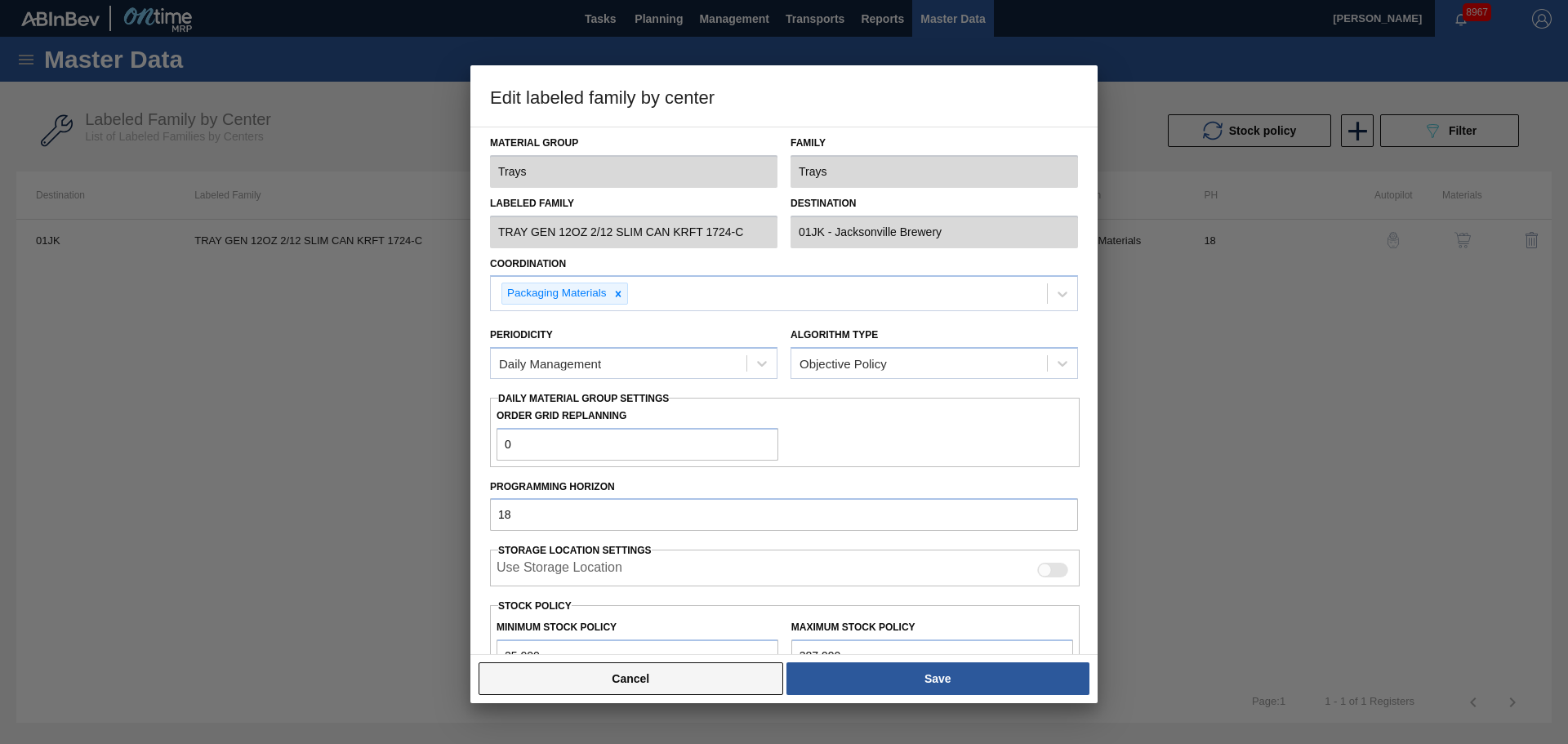
click at [642, 683] on button "Cancel" at bounding box center [631, 678] width 304 height 32
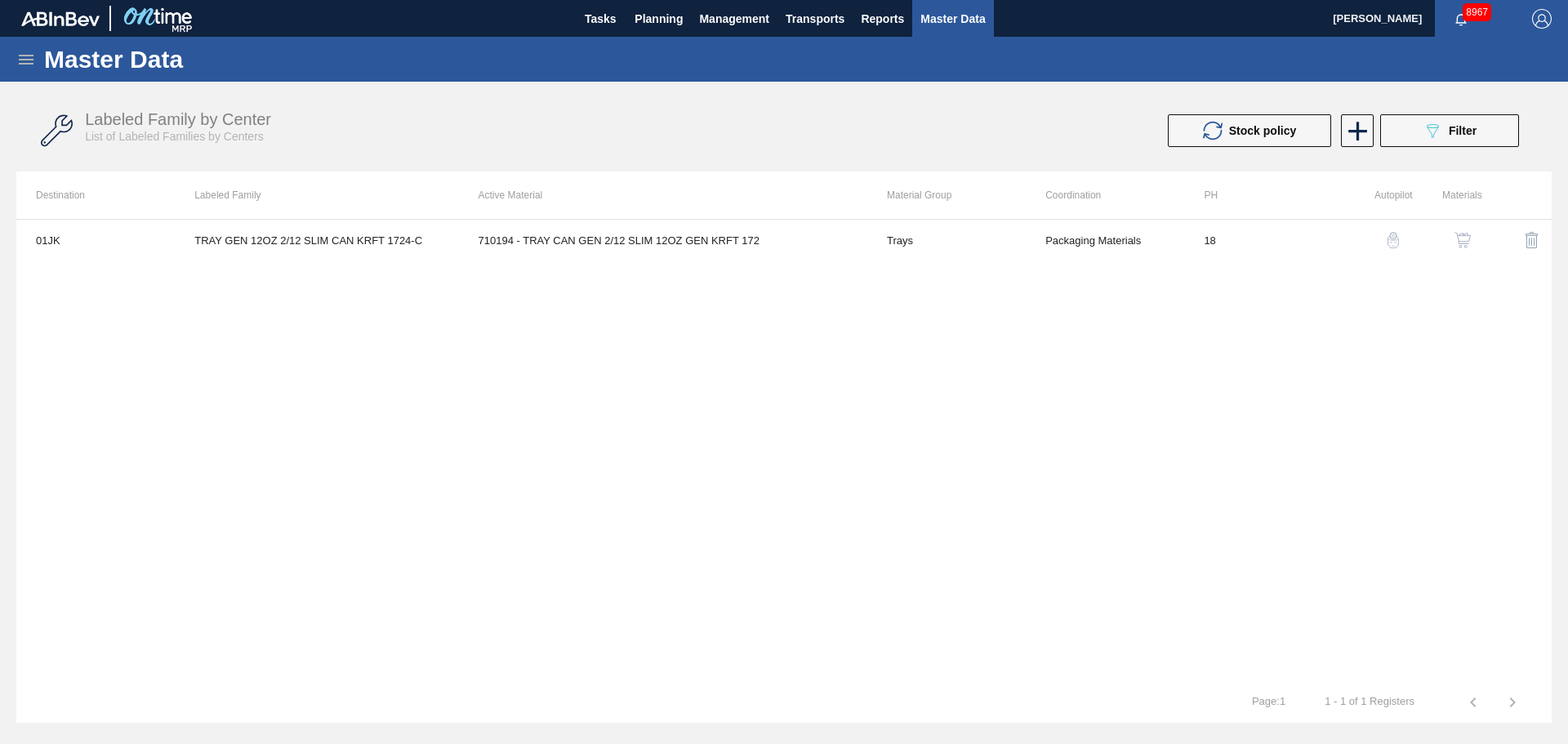
click at [1468, 244] on img "button" at bounding box center [1462, 239] width 17 height 17
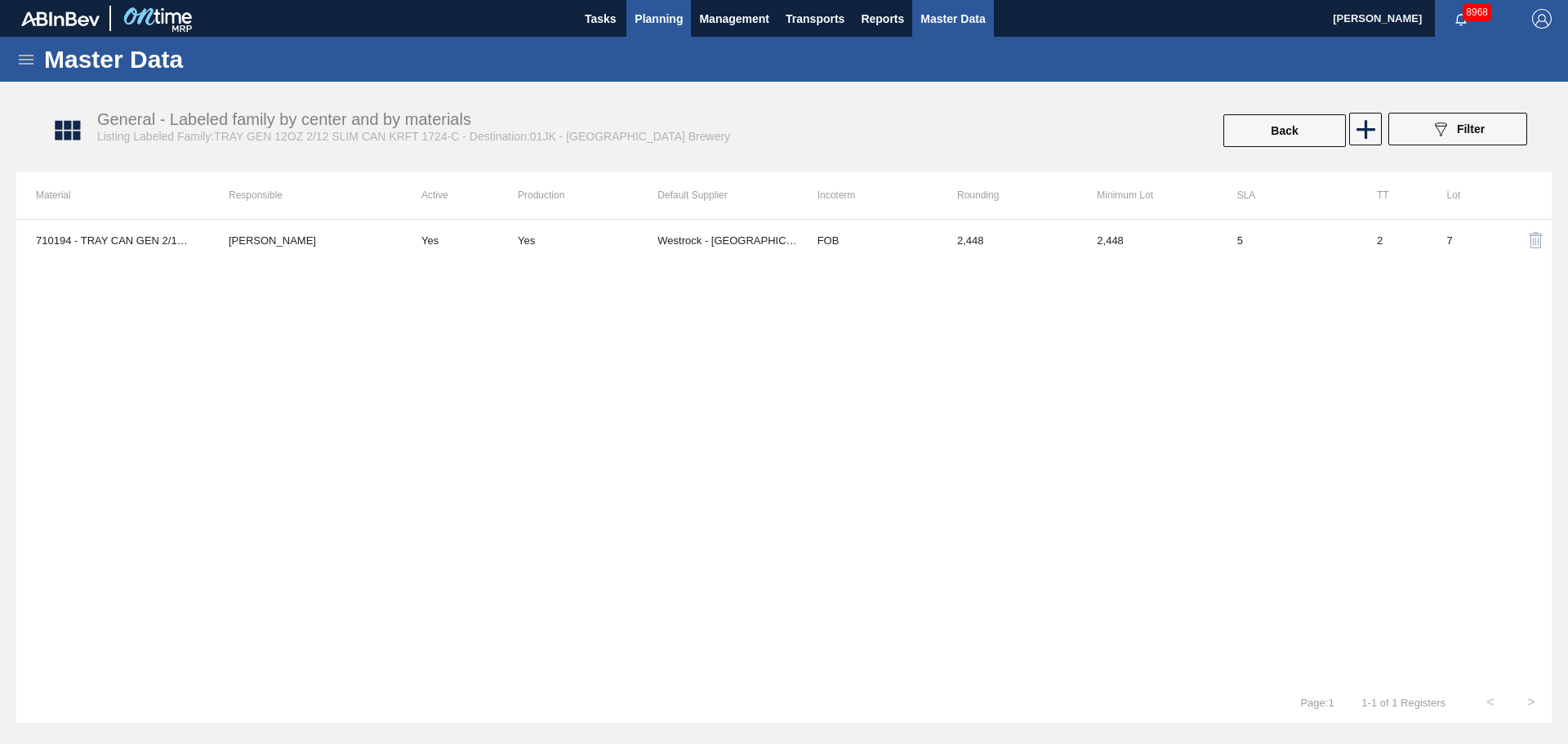
click at [655, 22] on span "Planning" at bounding box center [658, 19] width 48 height 20
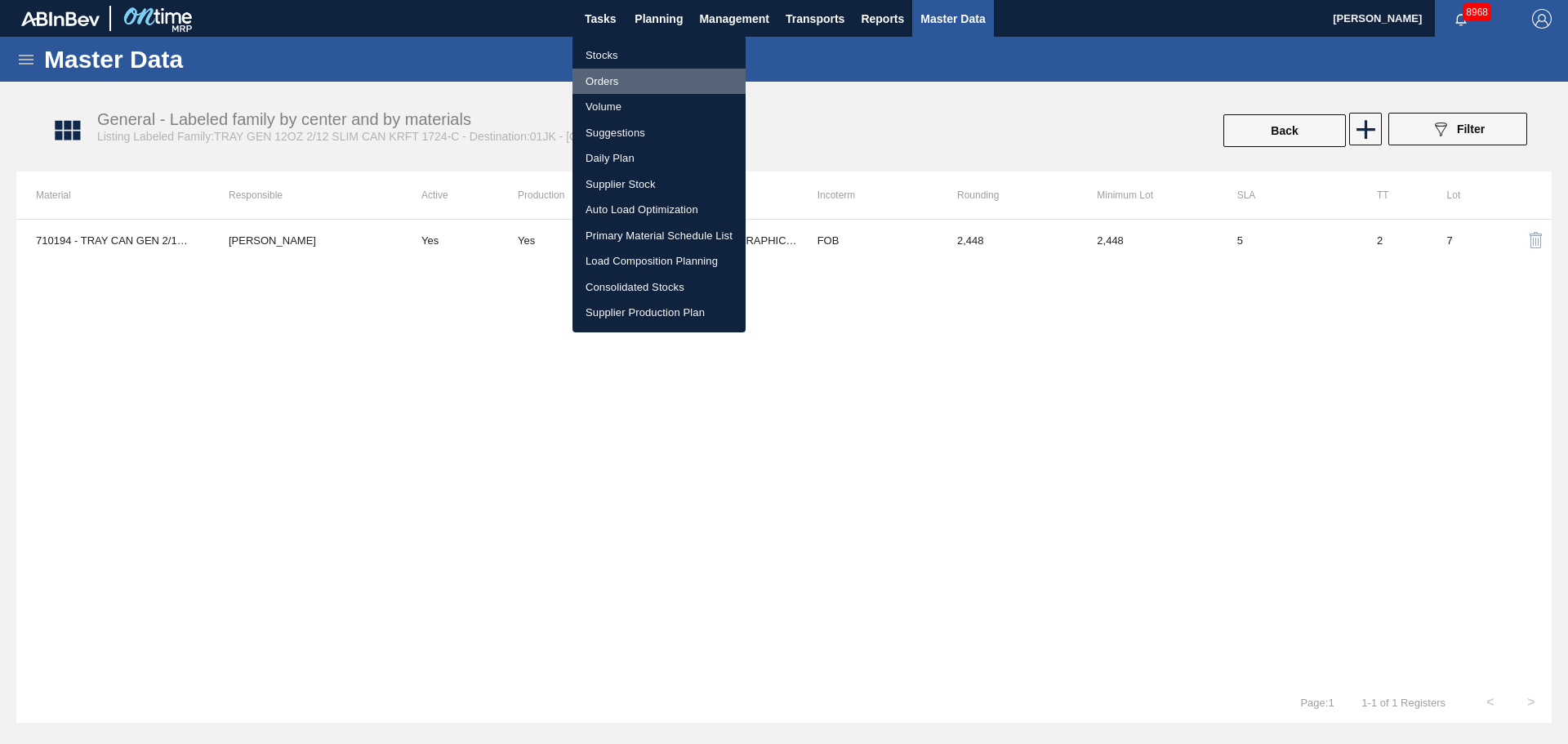
click at [621, 76] on li "Orders" at bounding box center [658, 81] width 173 height 27
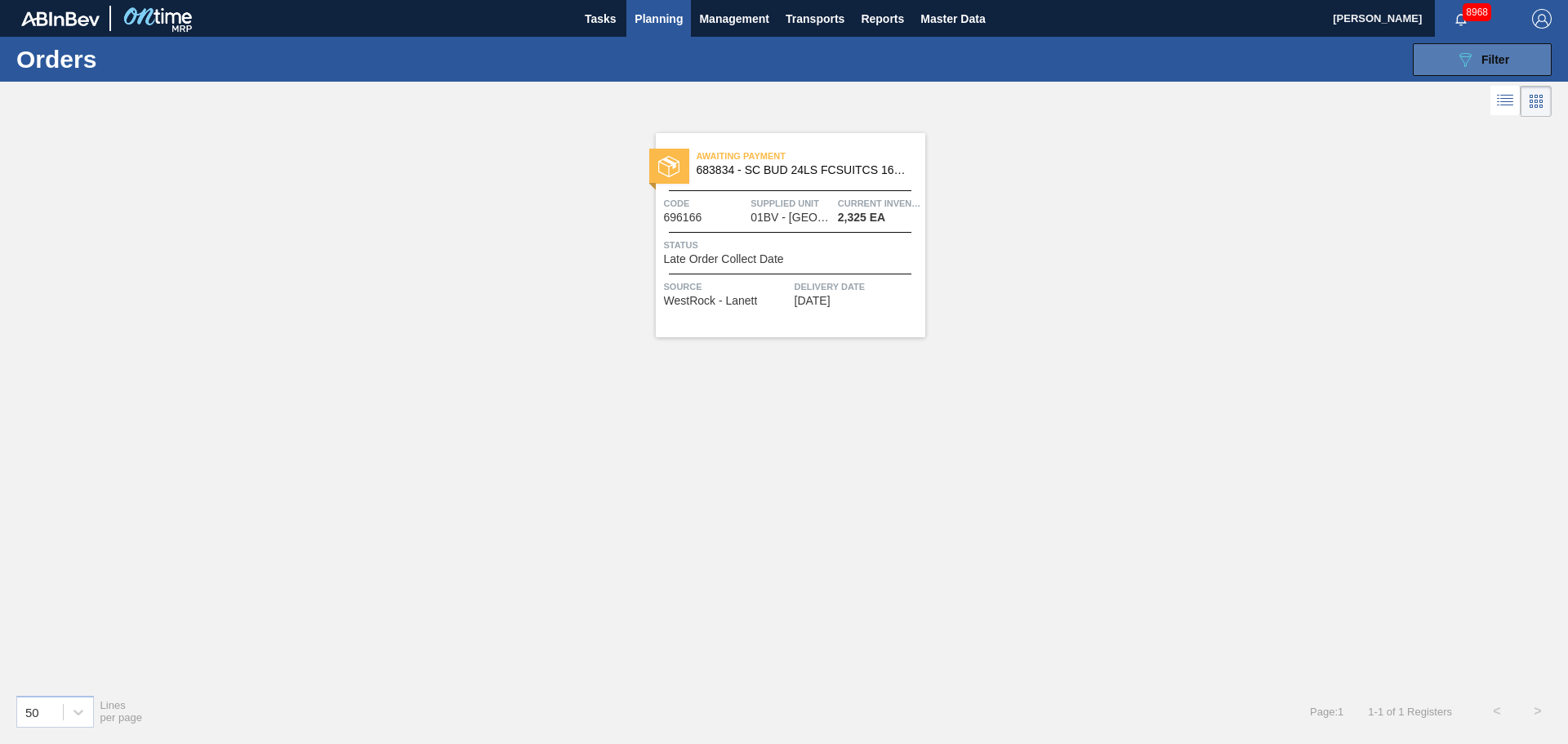
click at [1477, 63] on div "089F7B8B-B2A5-4AFE-B5C0-19BA573D28AC Filter" at bounding box center [1482, 60] width 54 height 20
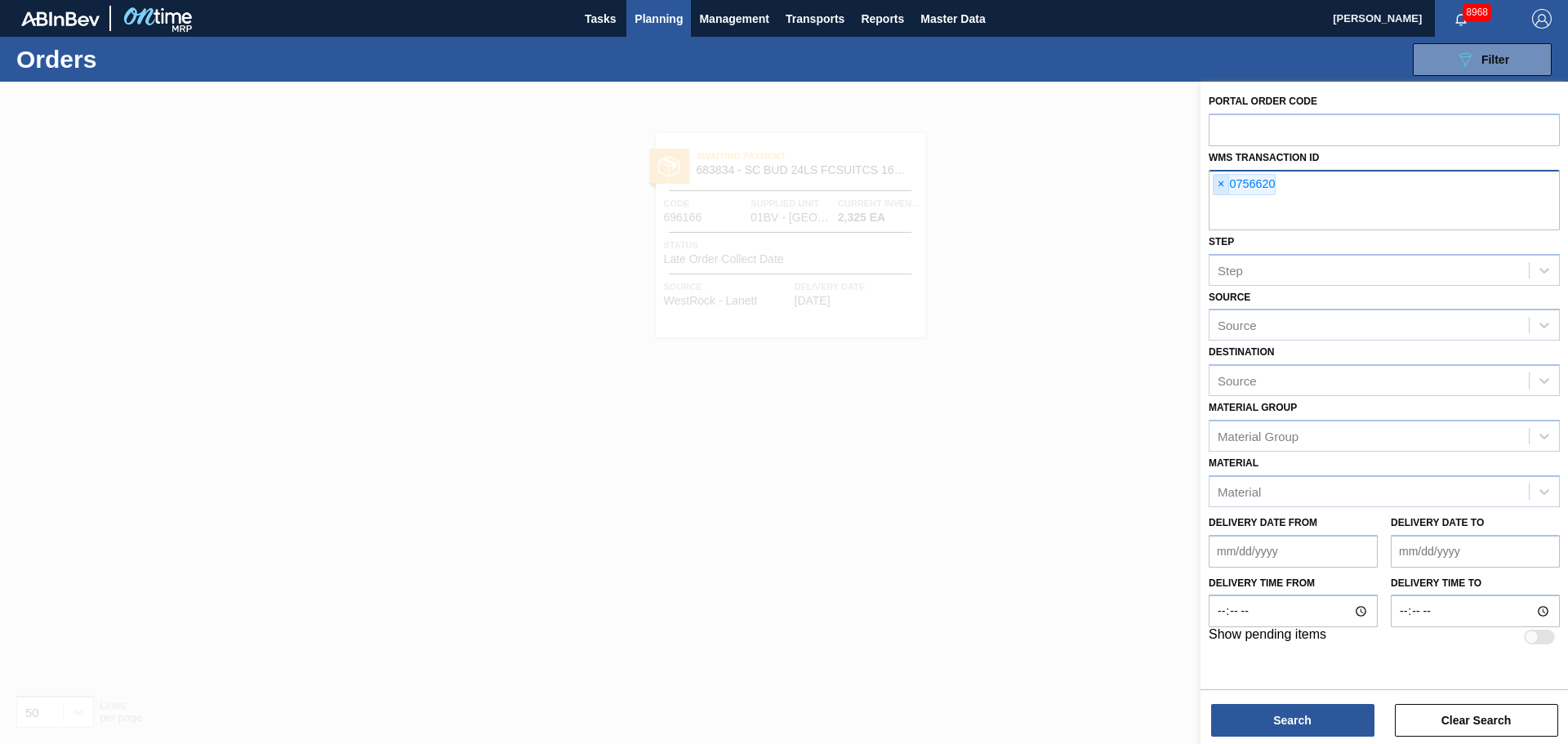
click at [1222, 187] on span "×" at bounding box center [1222, 185] width 16 height 20
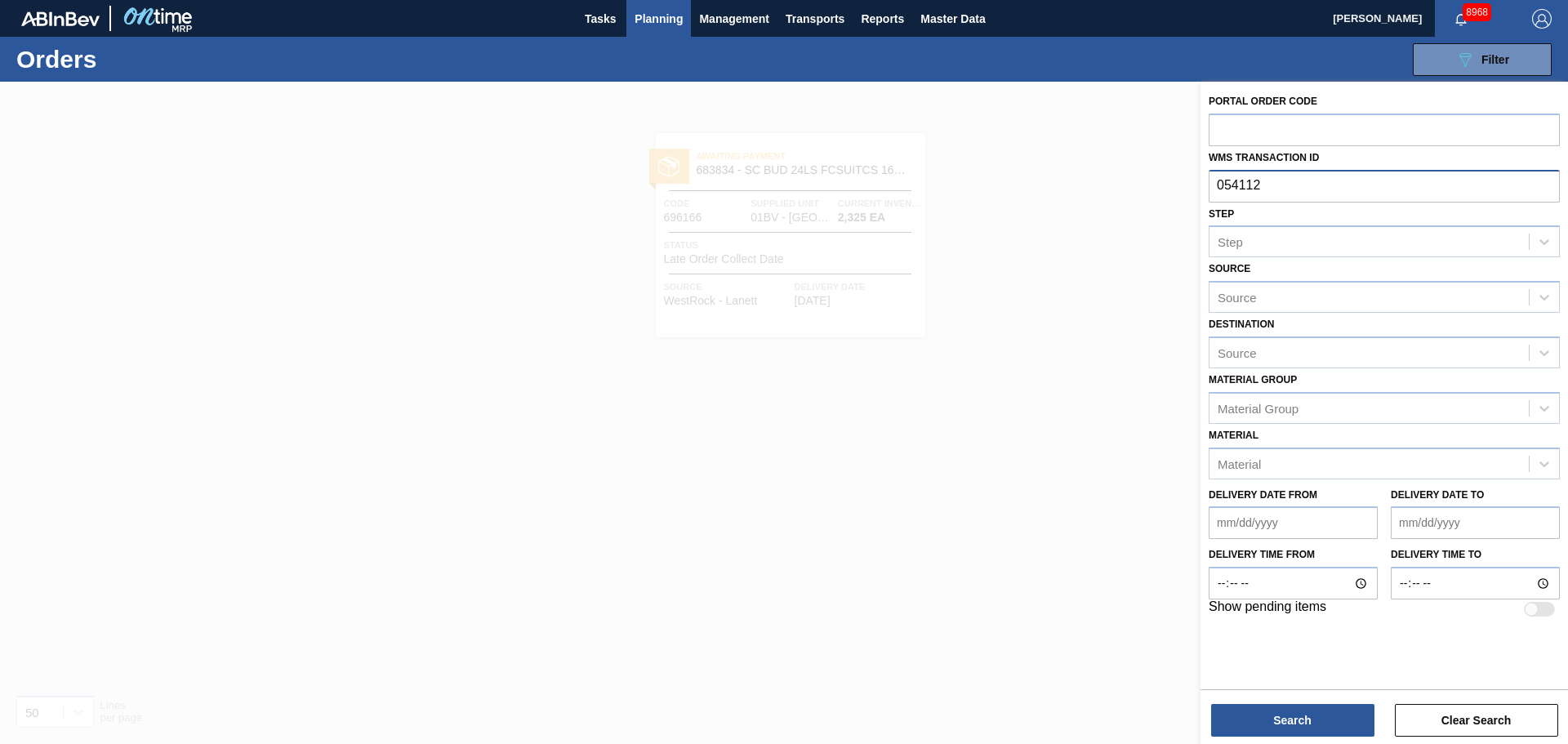
type input "0541121"
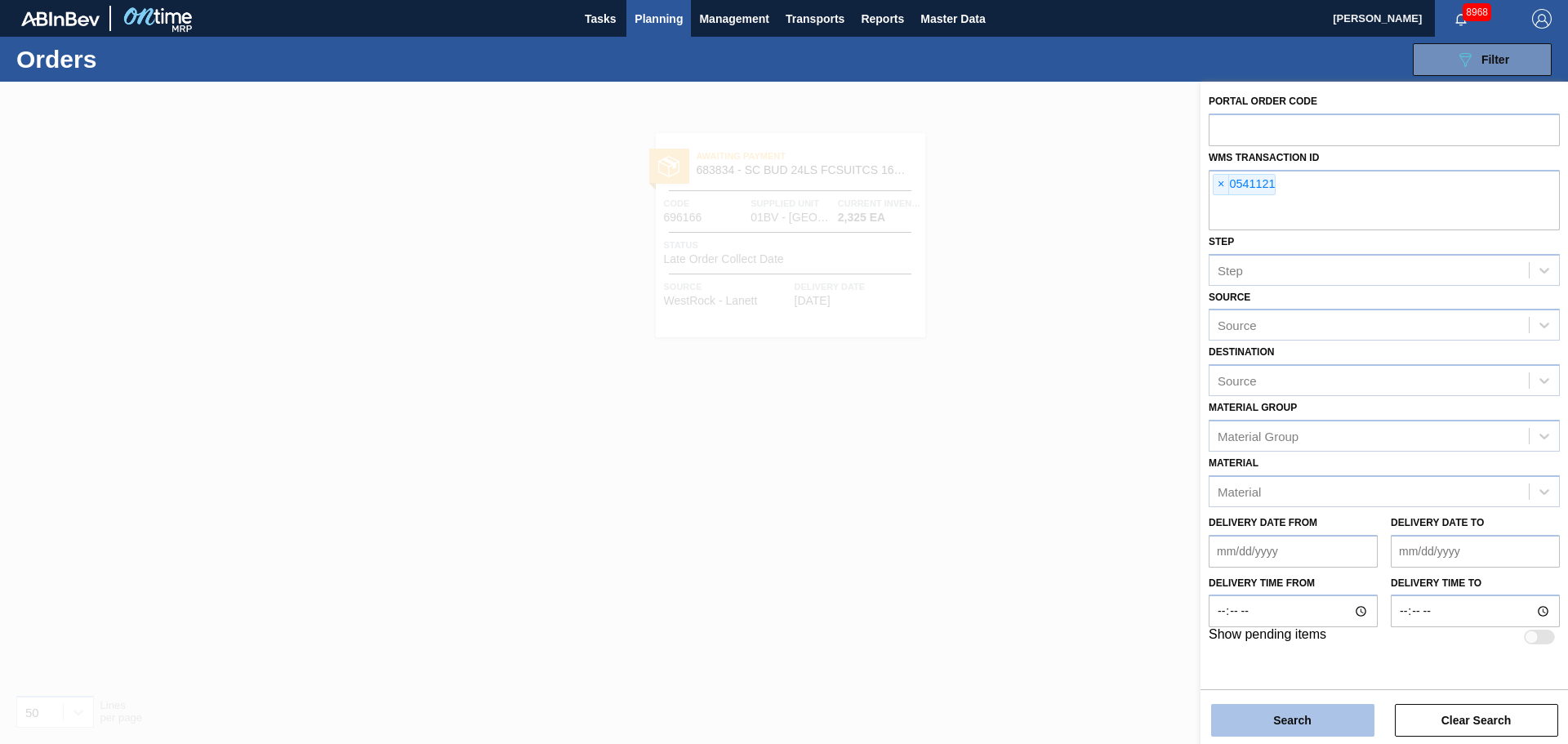
click at [1299, 729] on button "Search" at bounding box center [1292, 719] width 163 height 32
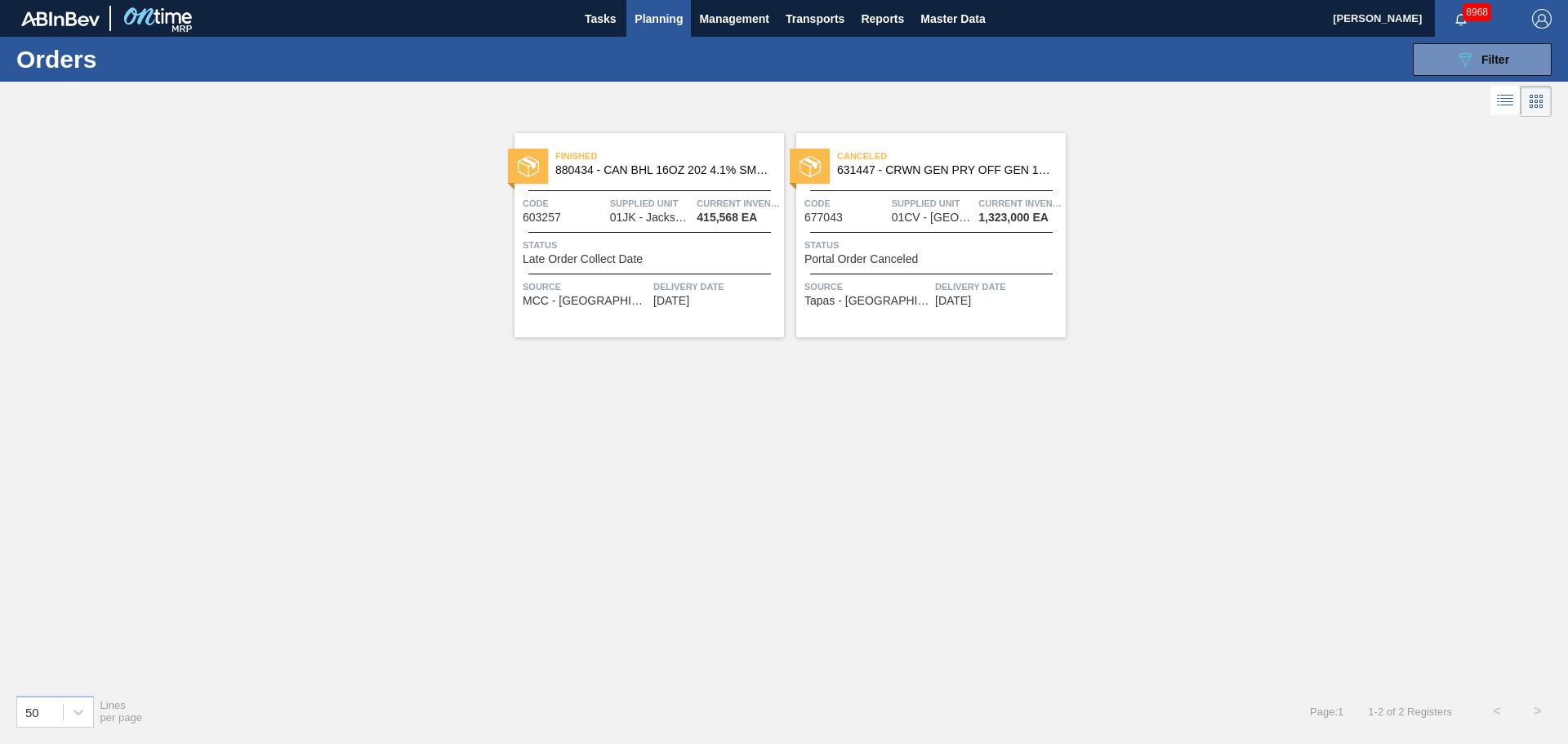
click at [898, 129] on div "Canceled 631447 - CRWN GEN PRY OFF GEN 1118 PRYOFF ELYSIAN Code 677043 Supplied…" at bounding box center [924, 229] width 282 height 217
click at [895, 166] on span "631447 - CRWN GEN PRY OFF GEN 1118 [PERSON_NAME]" at bounding box center [945, 170] width 216 height 12
